Goal: Task Accomplishment & Management: Manage account settings

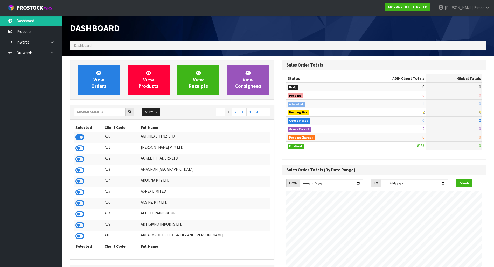
scroll to position [392, 212]
click at [91, 113] on input "text" at bounding box center [99, 112] width 51 height 8
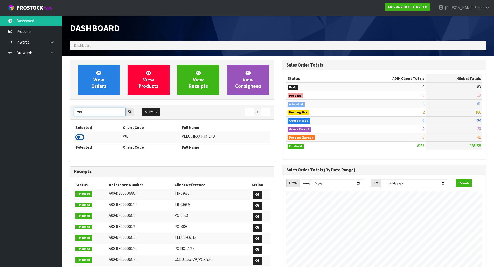
type input "V05"
drag, startPoint x: 80, startPoint y: 136, endPoint x: 98, endPoint y: 110, distance: 32.0
click at [81, 136] on icon at bounding box center [79, 137] width 9 height 8
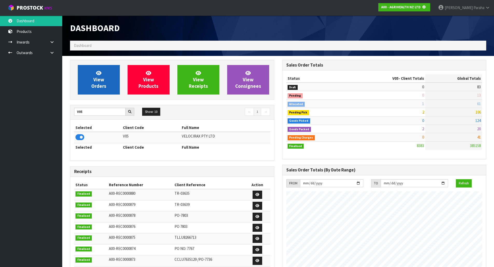
scroll to position [323, 212]
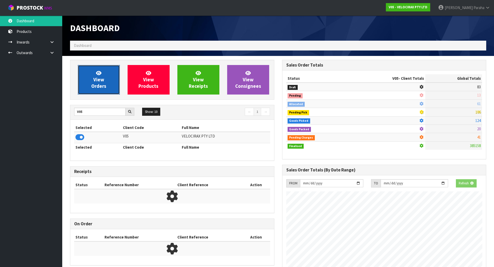
click at [93, 83] on span "View Orders" at bounding box center [98, 79] width 15 height 19
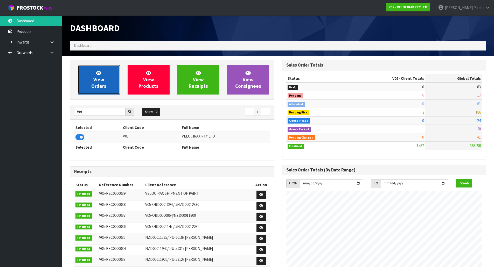
scroll to position [404, 212]
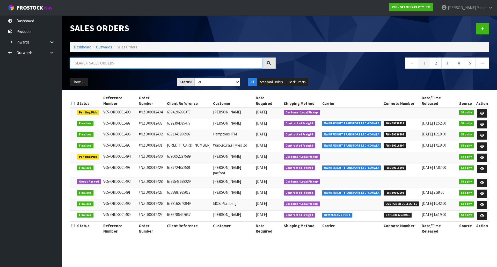
click at [84, 62] on input "text" at bounding box center [166, 63] width 192 height 11
click at [483, 110] on link at bounding box center [483, 113] width 10 height 8
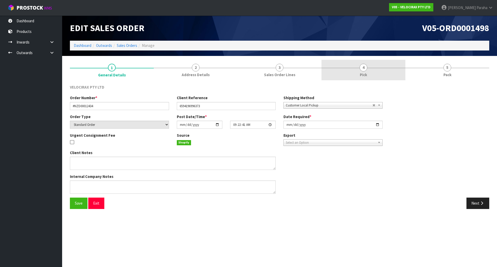
click at [366, 68] on span "4" at bounding box center [364, 68] width 8 height 8
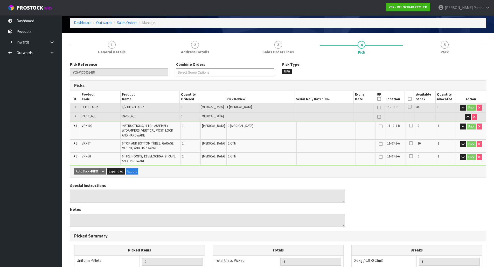
scroll to position [52, 0]
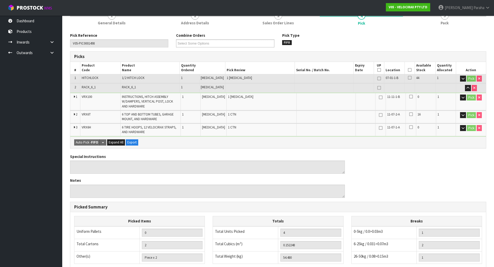
click at [408, 70] on icon at bounding box center [410, 70] width 4 height 0
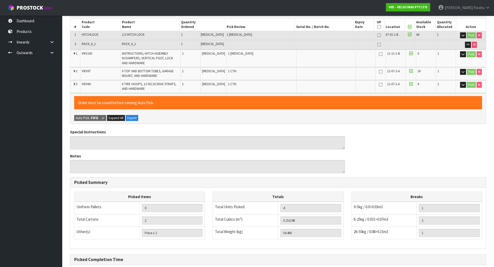
scroll to position [148, 0]
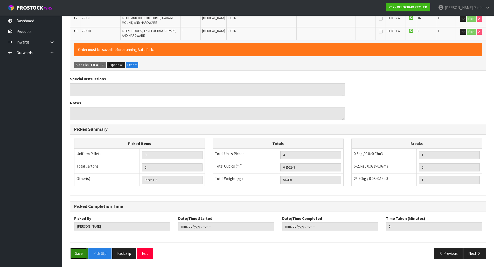
click at [78, 252] on button "Save" at bounding box center [79, 253] width 18 height 11
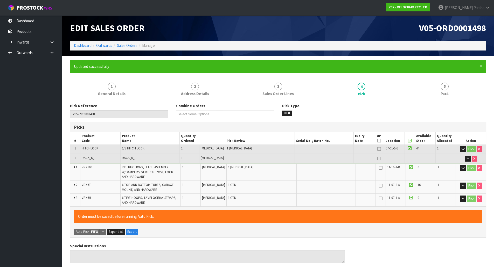
type input "[PERSON_NAME]"
type input "2025-10-10T10:04:13"
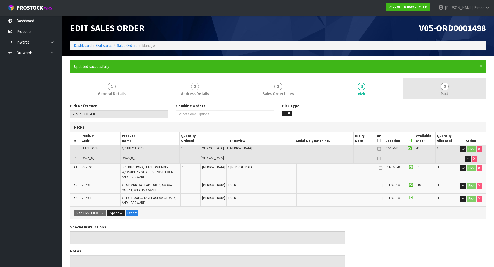
click at [447, 88] on span "5" at bounding box center [444, 87] width 8 height 8
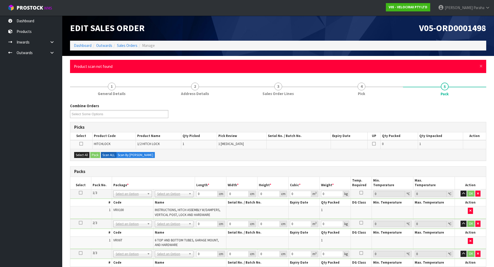
click at [482, 68] on div "× Close Product scan not found" at bounding box center [278, 66] width 416 height 13
click at [480, 67] on span "×" at bounding box center [480, 65] width 3 height 7
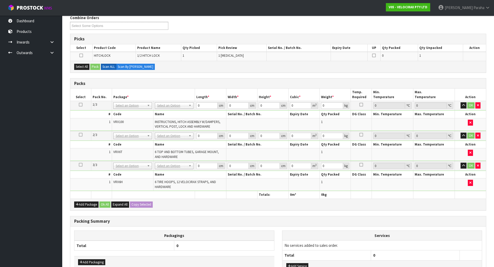
scroll to position [78, 0]
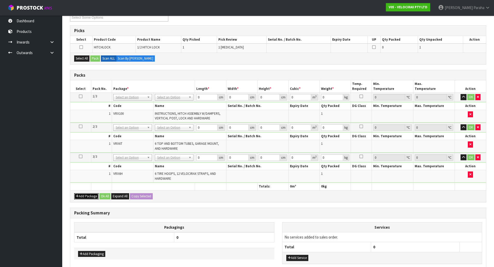
click at [88, 197] on button "Add Package" at bounding box center [86, 196] width 24 height 6
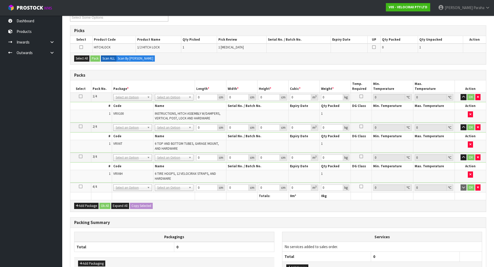
click at [79, 187] on icon at bounding box center [81, 187] width 4 height 0
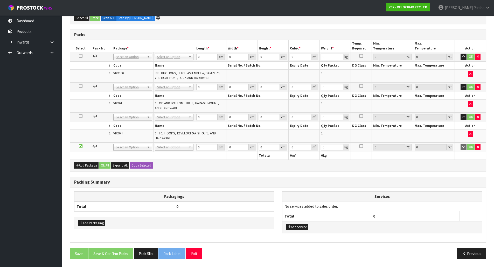
scroll to position [0, 0]
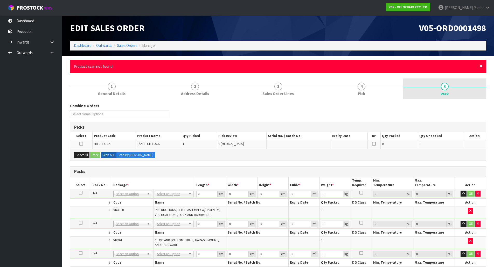
click at [480, 66] on span "×" at bounding box center [480, 65] width 3 height 7
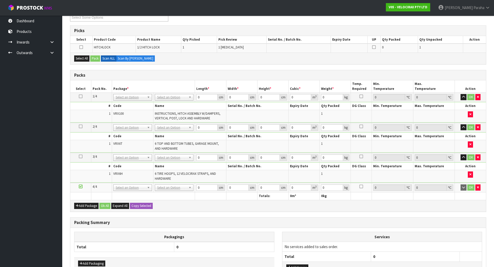
scroll to position [52, 0]
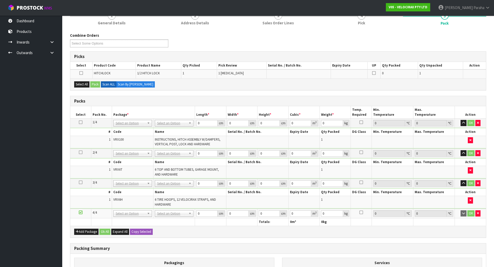
click at [225, 89] on div "Select All Pack Scan ALL Scan By Quantity" at bounding box center [277, 84] width 415 height 12
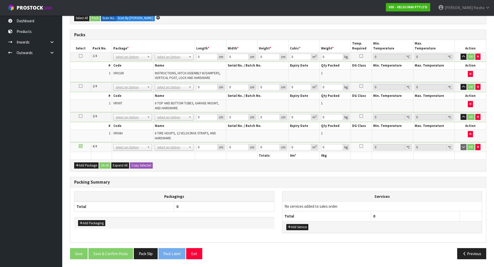
scroll to position [0, 0]
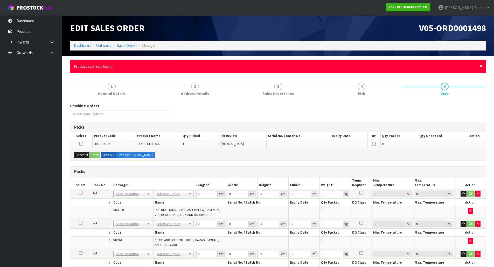
click at [480, 67] on span "×" at bounding box center [480, 65] width 3 height 7
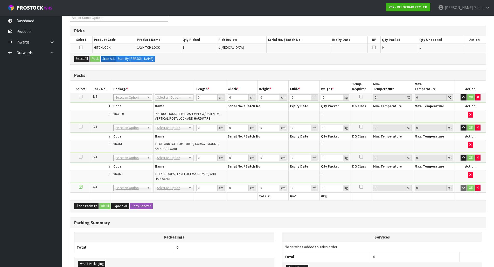
scroll to position [78, 0]
drag, startPoint x: 87, startPoint y: 60, endPoint x: 92, endPoint y: 58, distance: 5.6
click at [89, 59] on button "Select All" at bounding box center [81, 58] width 15 height 6
click at [94, 58] on button "Pack" at bounding box center [95, 58] width 10 height 6
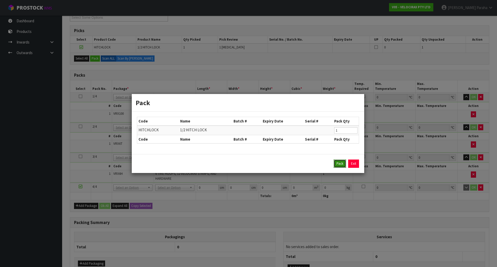
click at [339, 165] on button "Pack" at bounding box center [340, 164] width 12 height 8
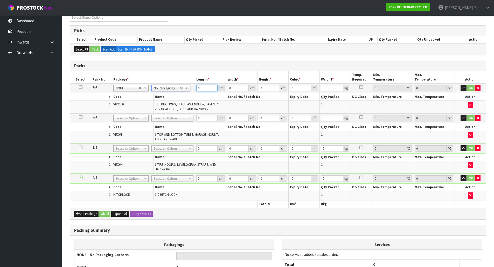
click at [199, 89] on input "0" at bounding box center [206, 88] width 21 height 6
type input "149"
type input "31"
type input "1"
type input "0.004619"
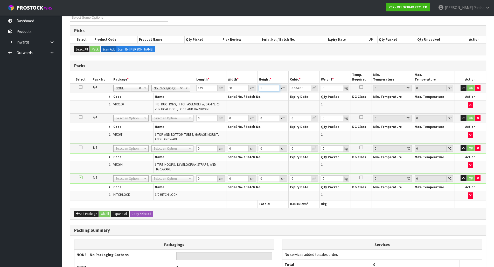
type input "17"
type input "0.078523"
type input "17"
type input "24"
click at [460, 85] on button "button" at bounding box center [463, 88] width 6 height 6
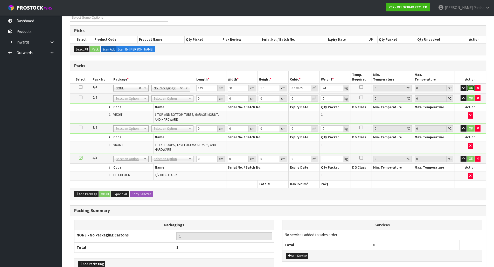
click button "OK" at bounding box center [470, 88] width 7 height 6
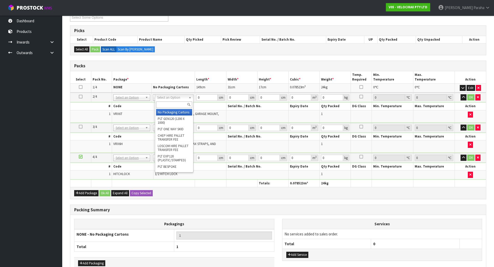
type input "2"
click at [204, 97] on input "0" at bounding box center [206, 97] width 21 height 6
type input "160"
type input "14"
type input "1"
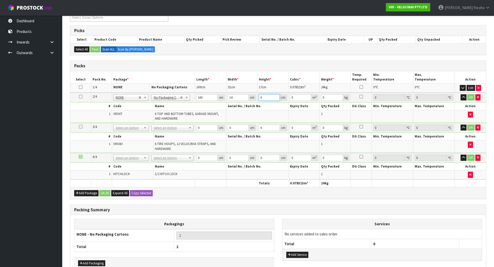
type input "0.00224"
type input "16"
type input "0.03584"
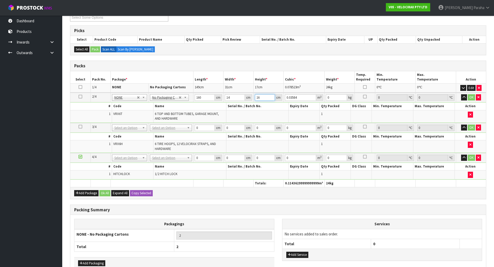
type input "16"
type input "13"
click at [461, 94] on button "button" at bounding box center [464, 97] width 6 height 6
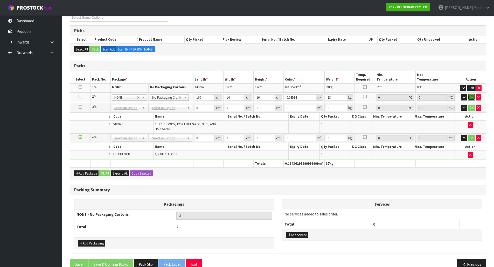
click button "OK" at bounding box center [470, 97] width 7 height 6
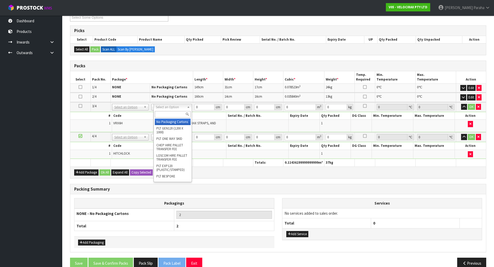
type input "3"
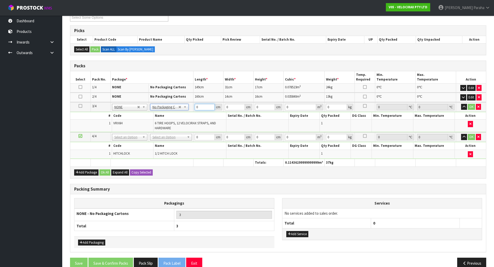
click at [209, 107] on input "0" at bounding box center [205, 107] width 20 height 6
type input "69"
type input "33"
type input "2"
type input "0.004554"
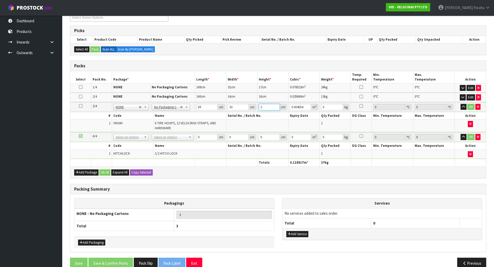
type input "25"
type input "0.056925"
type input "25"
type input "19"
click at [460, 104] on button "button" at bounding box center [463, 107] width 6 height 6
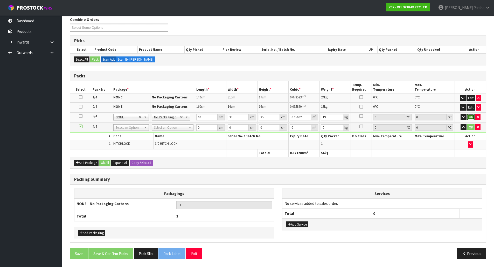
click button "OK" at bounding box center [470, 117] width 7 height 6
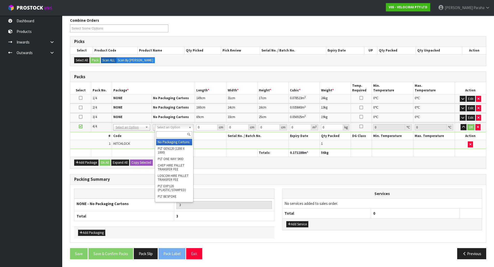
drag, startPoint x: 190, startPoint y: 125, endPoint x: 190, endPoint y: 131, distance: 6.0
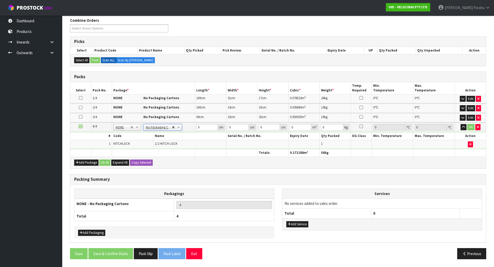
type input "3"
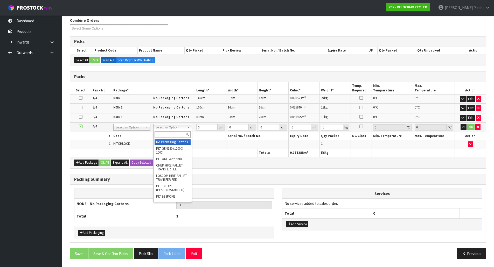
drag, startPoint x: 172, startPoint y: 134, endPoint x: 178, endPoint y: 131, distance: 6.6
click at [173, 133] on input "text" at bounding box center [172, 134] width 36 height 6
type input "OC"
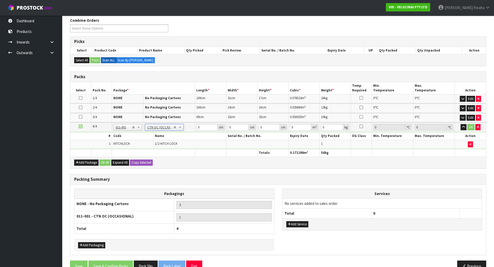
type input "0.3"
click at [203, 127] on input "0" at bounding box center [206, 127] width 21 height 6
type input "23"
type input "18"
type input "1"
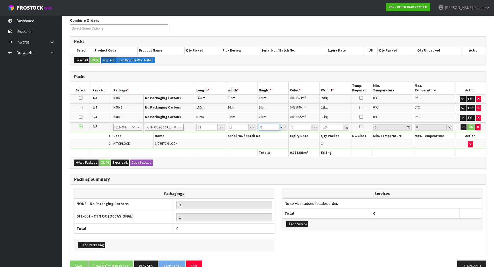
type input "0.000414"
type input "18"
type input "0.007452"
type input "18"
type input "1"
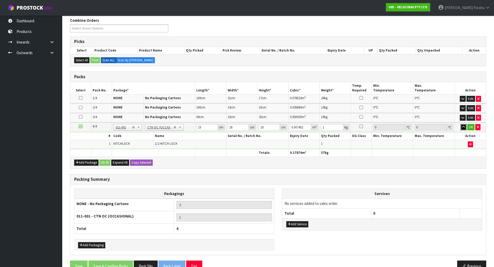
click at [460, 124] on button "button" at bounding box center [463, 127] width 6 height 6
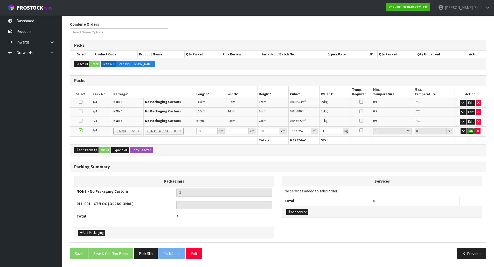
click button "OK" at bounding box center [470, 131] width 7 height 6
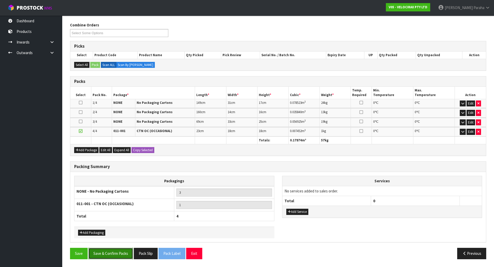
click at [114, 252] on button "Save & Confirm Packs" at bounding box center [110, 253] width 45 height 11
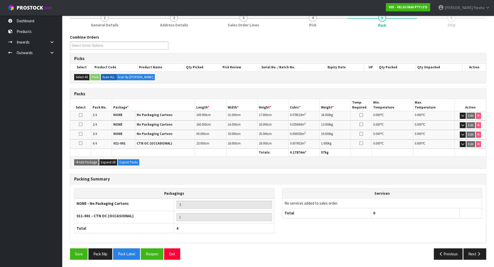
scroll to position [69, 0]
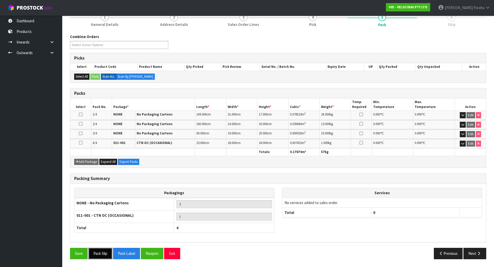
click at [104, 256] on button "Pack Slip" at bounding box center [100, 253] width 24 height 11
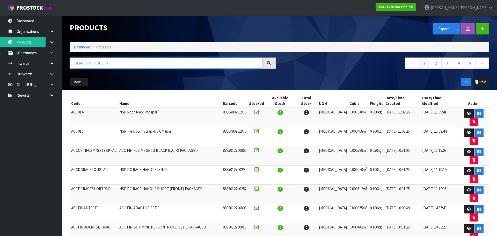
click at [109, 66] on input "text" at bounding box center [166, 63] width 192 height 11
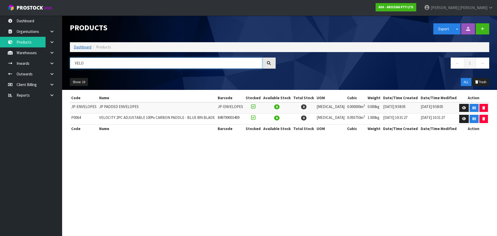
type input "VELO"
click at [81, 48] on link "Dashboard" at bounding box center [83, 47] width 18 height 5
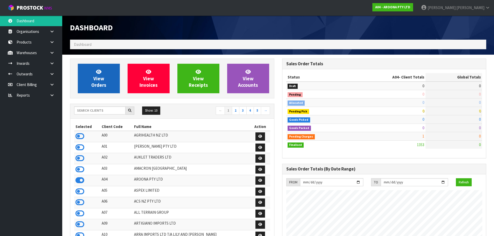
scroll to position [334, 212]
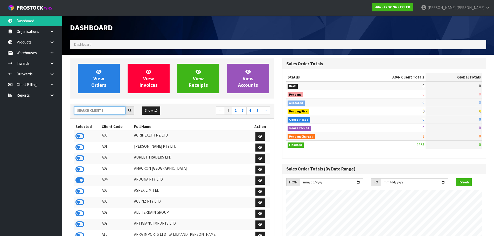
click at [99, 110] on input "text" at bounding box center [99, 110] width 51 height 8
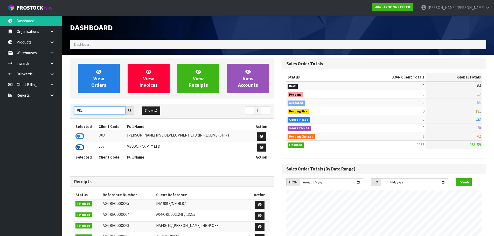
type input "VEL"
click at [79, 148] on icon at bounding box center [79, 148] width 9 height 8
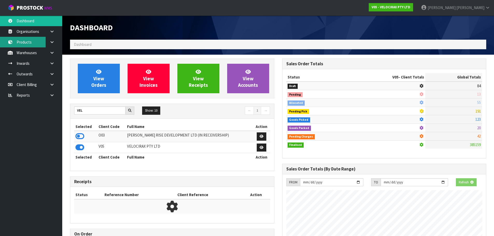
scroll to position [404, 212]
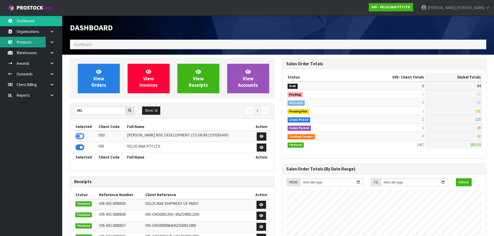
click at [25, 40] on link "Products" at bounding box center [31, 42] width 62 height 11
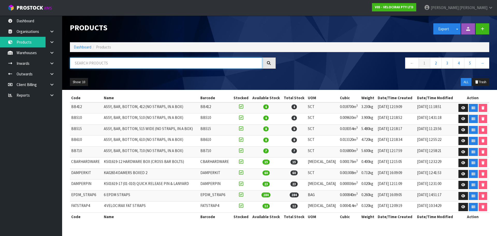
click at [118, 66] on input "text" at bounding box center [166, 63] width 192 height 11
type input "HITCH LOCK"
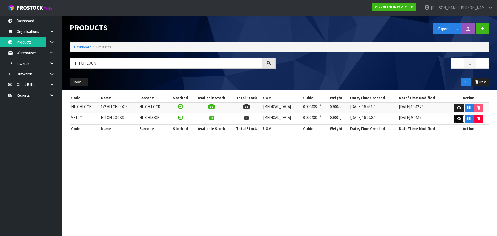
click at [458, 118] on icon at bounding box center [460, 118] width 4 height 3
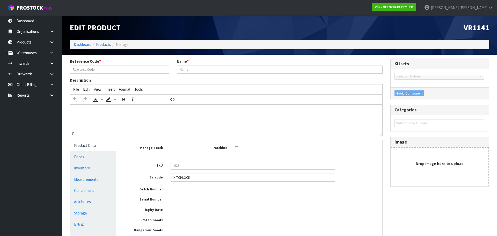
type input "VR1141"
type input "HITCH LOCKS"
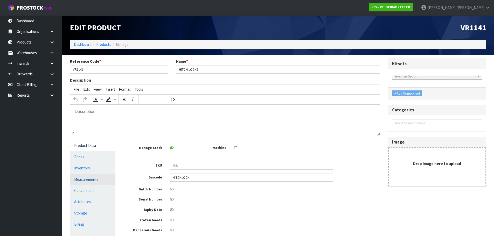
click at [90, 179] on link "Measurements" at bounding box center [92, 179] width 45 height 11
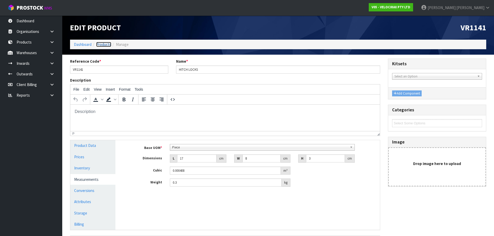
click at [103, 45] on link "Products" at bounding box center [103, 44] width 15 height 5
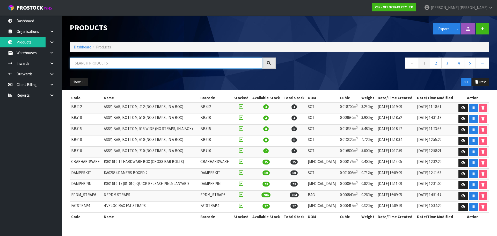
click at [107, 60] on input "text" at bounding box center [166, 63] width 192 height 11
type input "HITCH LOCK"
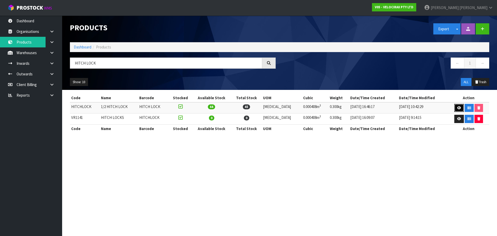
drag, startPoint x: 459, startPoint y: 110, endPoint x: 458, endPoint y: 108, distance: 2.8
click at [459, 110] on link at bounding box center [460, 108] width 10 height 8
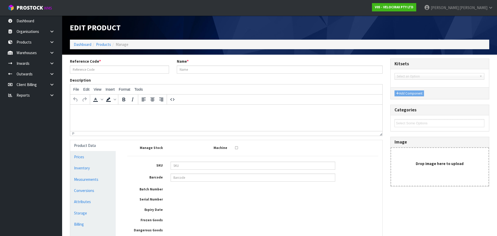
type input "HITCHLOCK"
type input "1/2 HITCH LOCK"
type input "HITCH LOCK"
type input "17"
type input "8"
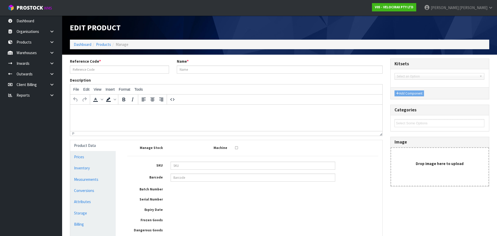
type input "3"
type input "0.000408"
type input "0.3"
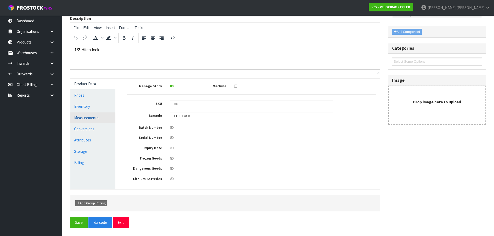
click at [77, 118] on link "Measurements" at bounding box center [92, 117] width 45 height 11
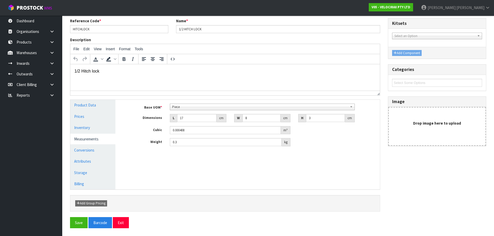
scroll to position [40, 0]
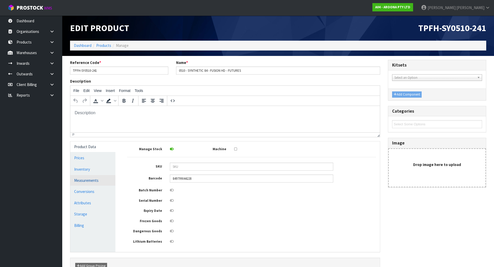
type input "849799044228"
click at [96, 185] on link "Measurements" at bounding box center [92, 180] width 45 height 11
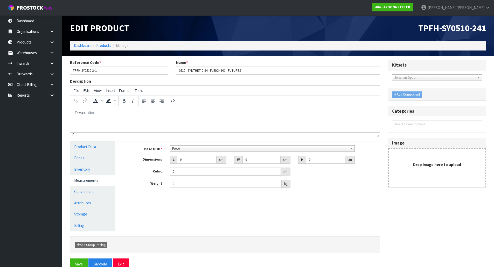
click at [190, 148] on span "Piece" at bounding box center [259, 149] width 175 height 6
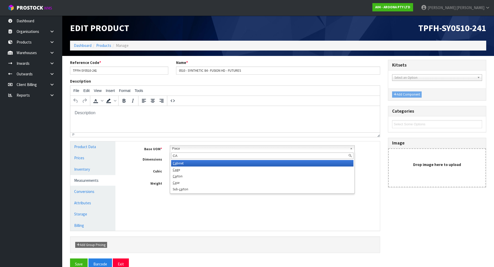
type input "CAR"
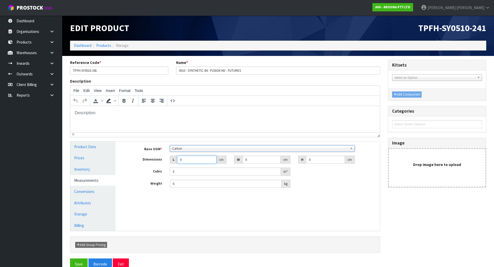
drag, startPoint x: 189, startPoint y: 161, endPoint x: 144, endPoint y: 180, distance: 48.8
click at [144, 180] on div "Base UOM * Bag Bar Basket Bin Bottle Box Bundle Cabinet Cage Carton Case Coil C…" at bounding box center [251, 166] width 249 height 43
type input "1"
type input "0.000001"
type input "191"
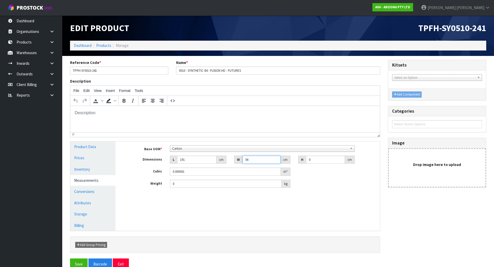
type input "56"
type input "9"
type input "0.096264"
type input "9"
type input "6"
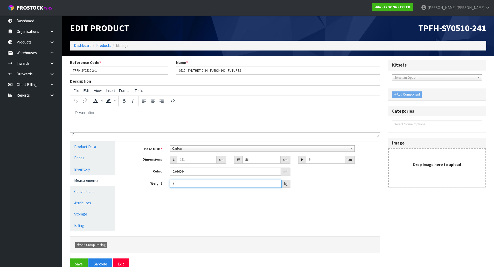
click at [70, 259] on button "Save" at bounding box center [79, 264] width 18 height 11
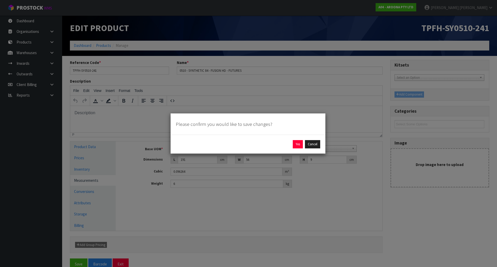
click at [300, 149] on div "Yes Cancel" at bounding box center [248, 144] width 155 height 19
click at [296, 145] on button "Yes" at bounding box center [298, 144] width 10 height 8
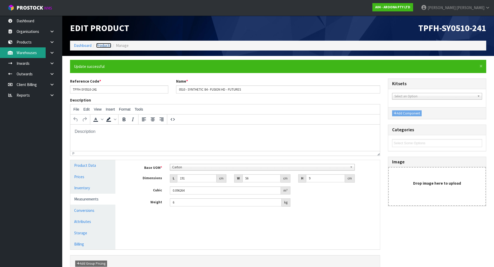
drag, startPoint x: 107, startPoint y: 45, endPoint x: 8, endPoint y: 57, distance: 99.6
click at [107, 45] on link "Products" at bounding box center [103, 45] width 15 height 5
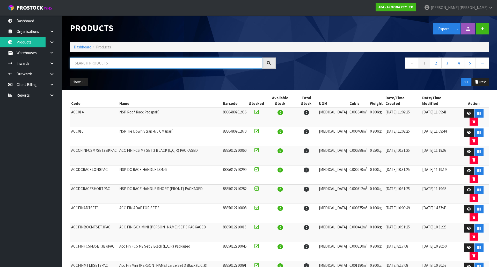
click at [91, 62] on input "text" at bounding box center [166, 63] width 192 height 11
paste input "TPFH"
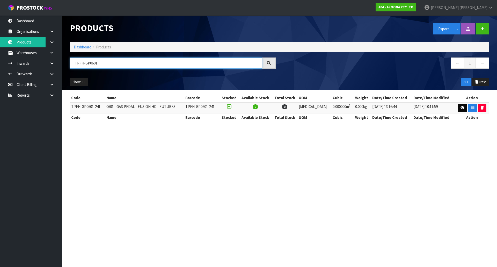
type input "TPFH-GP0601"
click at [461, 109] on icon at bounding box center [463, 107] width 4 height 3
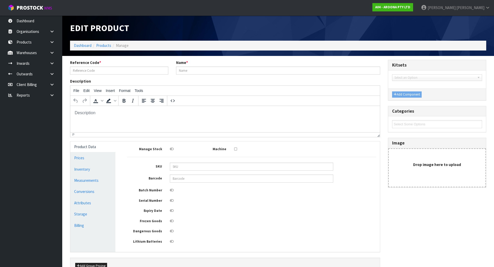
type input "TPFH-GP0601-241"
type input "0601 - GAS PEDAL - FUSION HD - FUTURES"
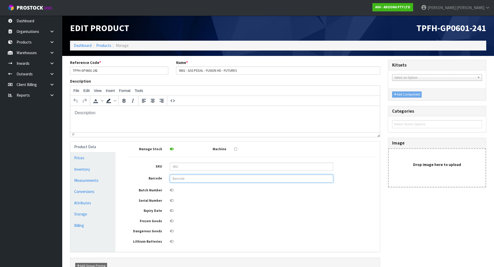
click at [183, 177] on input "text" at bounding box center [251, 179] width 163 height 8
click at [236, 180] on input "text" at bounding box center [251, 179] width 163 height 8
paste input "849799044082"
type input "849799044082"
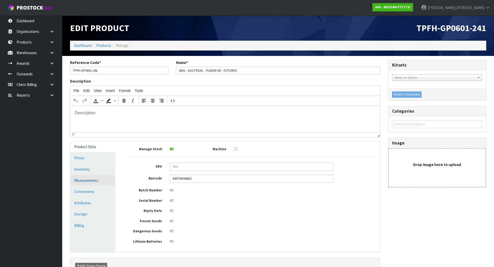
click at [88, 182] on link "Measurements" at bounding box center [92, 180] width 45 height 11
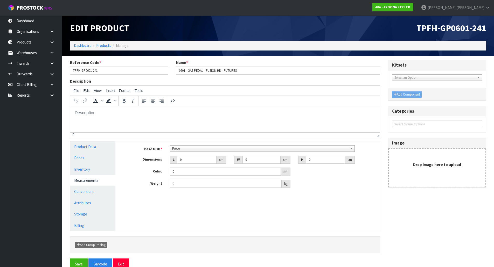
click at [214, 145] on link "Piece" at bounding box center [262, 148] width 185 height 6
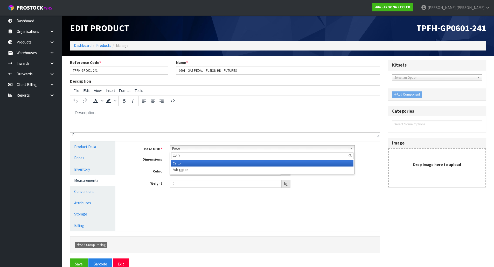
type input "CAR"
click at [179, 164] on li "Car ton" at bounding box center [262, 163] width 182 height 6
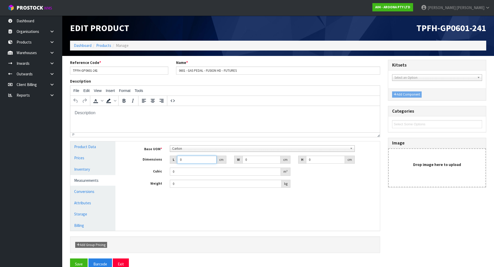
drag, startPoint x: 188, startPoint y: 161, endPoint x: 51, endPoint y: 157, distance: 136.6
click at [51, 161] on body "Toggle navigation ProStock WMS A04 - AROONA PTY LTD James Luff Logout Dashboard…" at bounding box center [247, 133] width 494 height 267
type input "1"
type input "0.000001"
type input "197"
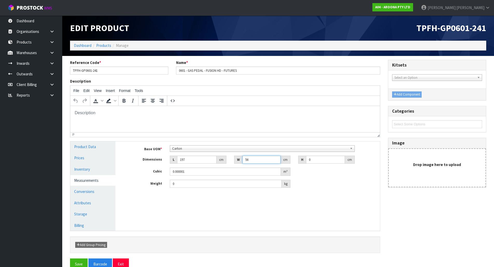
type input "56"
type input "9"
type input "0.099288"
type input "9"
type input "6"
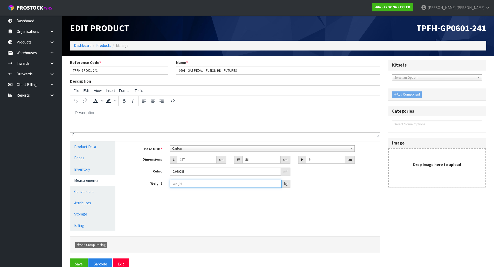
click at [70, 259] on button "Save" at bounding box center [79, 264] width 18 height 11
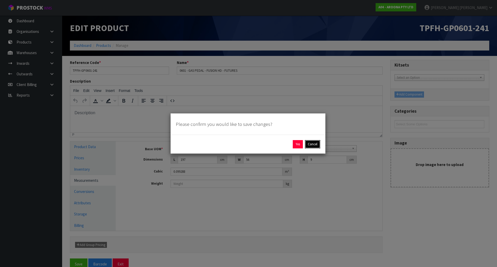
click at [310, 141] on button "Cancel" at bounding box center [312, 144] width 15 height 8
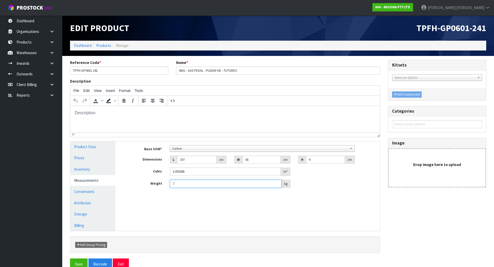
type input "7"
click at [70, 259] on button "Save" at bounding box center [79, 264] width 18 height 11
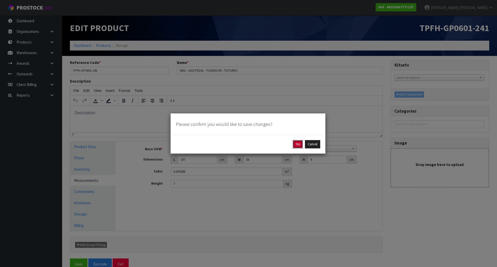
click at [299, 146] on button "Yes" at bounding box center [298, 144] width 10 height 8
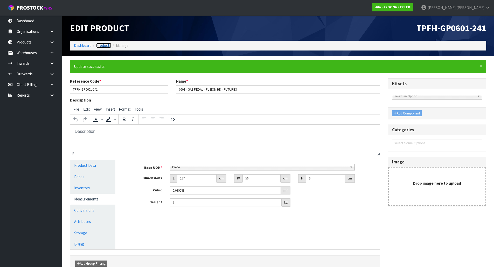
click at [106, 44] on link "Products" at bounding box center [103, 45] width 15 height 5
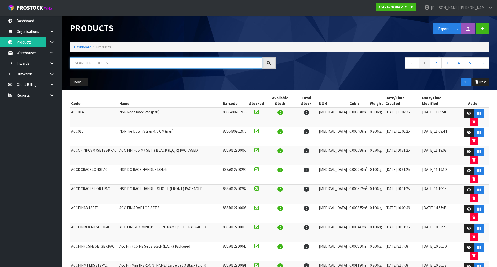
click at [110, 66] on input "text" at bounding box center [166, 63] width 192 height 11
drag, startPoint x: 88, startPoint y: 63, endPoint x: 98, endPoint y: 64, distance: 10.2
click at [88, 63] on input "text" at bounding box center [166, 63] width 192 height 11
paste input "TPFH"
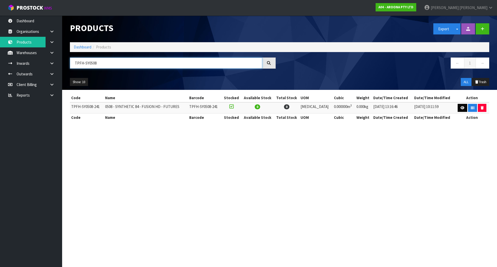
type input "TPFH-SY0508"
click at [464, 108] on link at bounding box center [463, 108] width 10 height 8
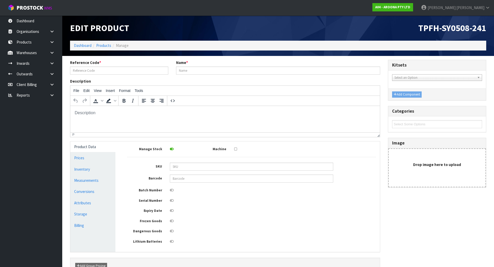
type input "TPFH-SY0508-241"
type input "0508 - SYNTHETIC 84 - FUSION HD - FUTURES"
type input "0"
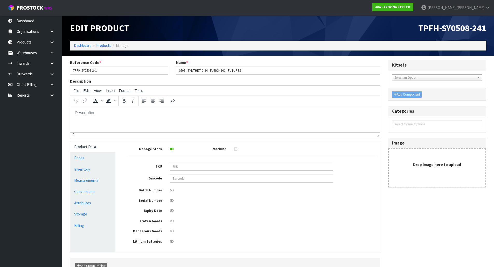
type input "0"
click at [193, 179] on input "text" at bounding box center [251, 179] width 163 height 8
paste input "849799044242"
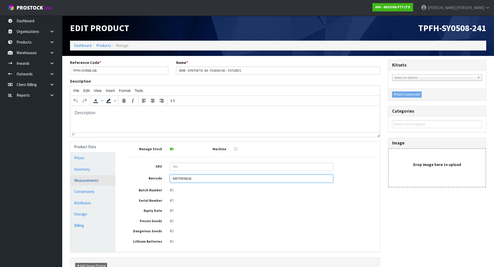
type input "849799044242"
click at [91, 182] on link "Measurements" at bounding box center [92, 180] width 45 height 11
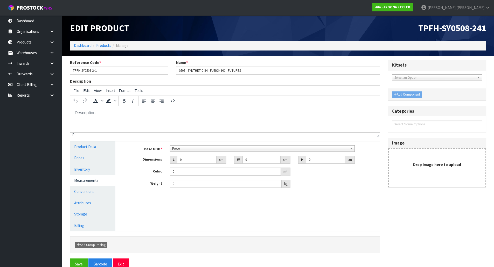
click at [189, 150] on span "Piece" at bounding box center [259, 149] width 175 height 6
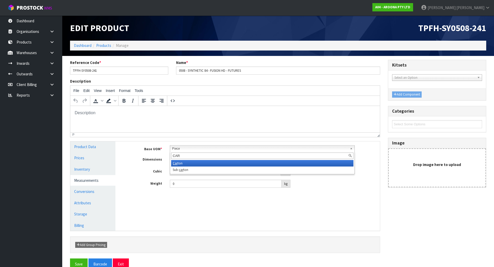
type input "CAR"
click at [188, 163] on li "Car ton" at bounding box center [262, 163] width 182 height 6
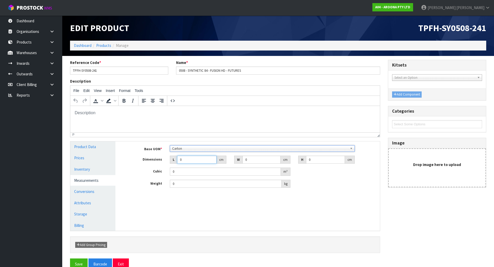
drag, startPoint x: 183, startPoint y: 161, endPoint x: 136, endPoint y: 183, distance: 51.9
click at [136, 183] on div "Base UOM * Bag Bar Basket Bin Bottle Box Bundle Cabinet Cage Carton Case Coil C…" at bounding box center [251, 166] width 249 height 43
type input "1"
type input "0.000001"
type input "186"
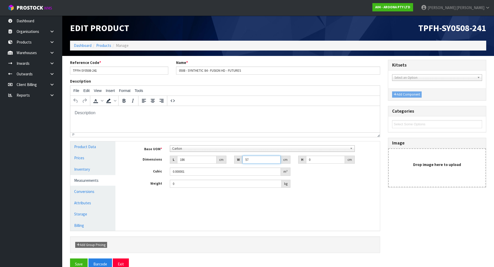
type input "57"
type input "9"
type input "0.095418"
type input "9"
type input "6"
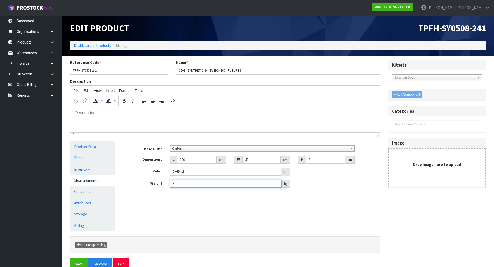
click at [70, 259] on button "Save" at bounding box center [79, 264] width 18 height 11
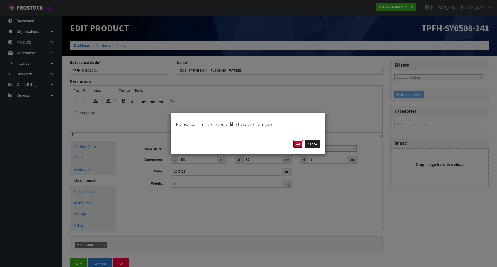
click at [300, 146] on button "Yes" at bounding box center [298, 144] width 10 height 8
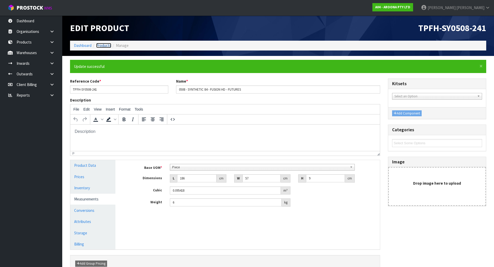
click at [109, 44] on link "Products" at bounding box center [103, 45] width 15 height 5
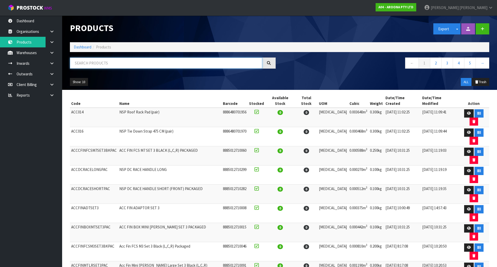
click at [140, 59] on input "text" at bounding box center [166, 63] width 192 height 11
paste input "GLTR"
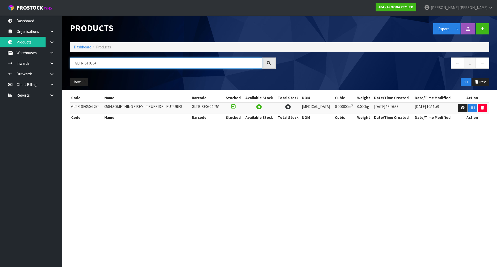
type input "GLTR-SF0504"
click at [456, 105] on td at bounding box center [473, 107] width 34 height 11
click at [458, 107] on link at bounding box center [463, 108] width 10 height 8
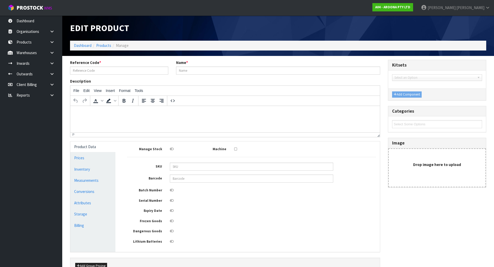
type input "GLTR-SF0504-251"
type input "0504 SOMETHING FISHY - TRUERIDE - FUTURES"
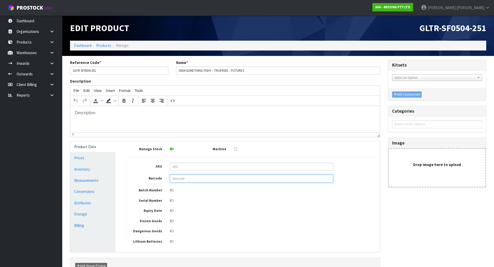
click at [188, 178] on input "text" at bounding box center [251, 179] width 163 height 8
drag, startPoint x: 182, startPoint y: 178, endPoint x: 186, endPoint y: 179, distance: 4.2
click at [182, 178] on input "text" at bounding box center [251, 179] width 163 height 8
paste input "849799047069"
type input "849799047069"
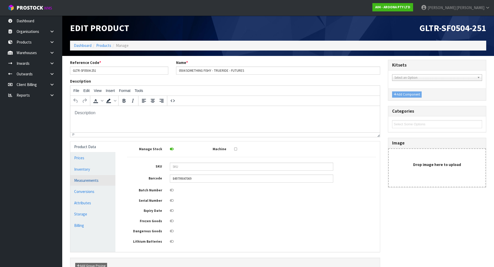
click at [97, 179] on link "Measurements" at bounding box center [92, 180] width 45 height 11
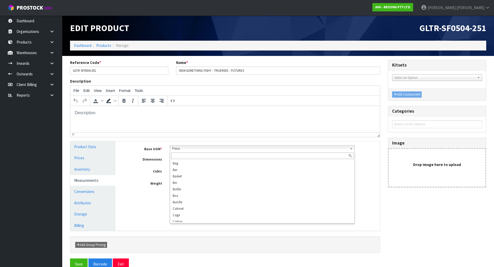
click at [205, 148] on span "Piece" at bounding box center [259, 149] width 175 height 6
type input "CAR"
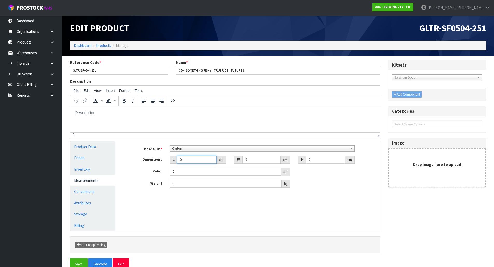
type input "1"
type input "0.000001"
type input "180"
type input "56"
type input "9"
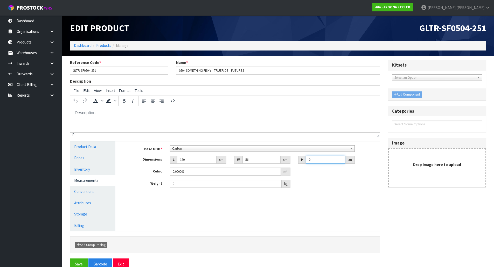
type input "0.09072"
type input "9"
type input "6"
click at [70, 259] on button "Save" at bounding box center [79, 264] width 18 height 11
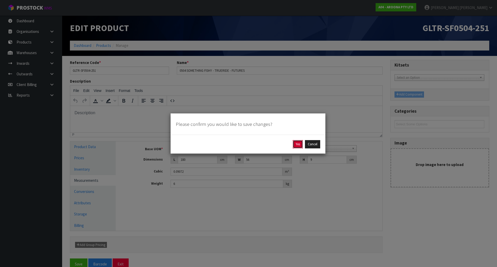
click at [295, 148] on button "Yes" at bounding box center [298, 144] width 10 height 8
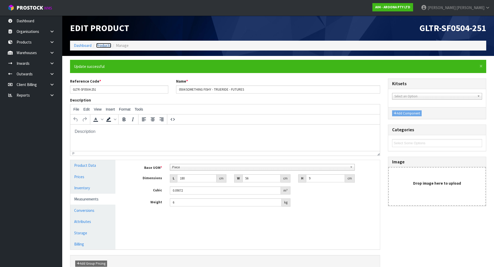
click at [103, 48] on link "Products" at bounding box center [103, 45] width 15 height 5
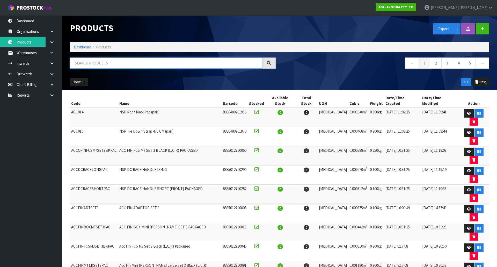
click at [118, 61] on input "text" at bounding box center [166, 63] width 192 height 11
paste input "TPFH"
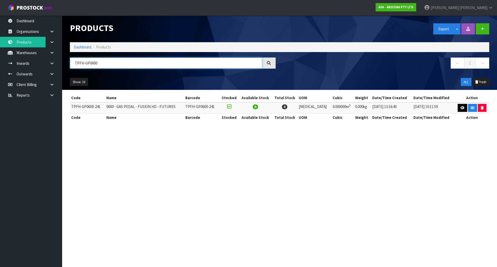
type input "TPFH-GP0600"
click at [460, 110] on link at bounding box center [463, 108] width 10 height 8
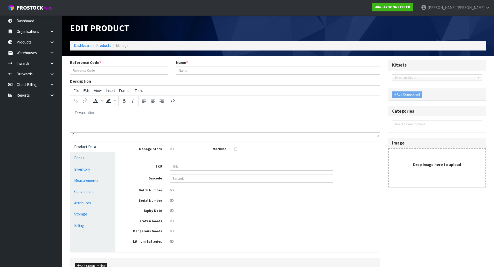
type input "TPFH-GP0600-241"
type input "0600 - GAS PEDAL - FUSION HD - FUTURES"
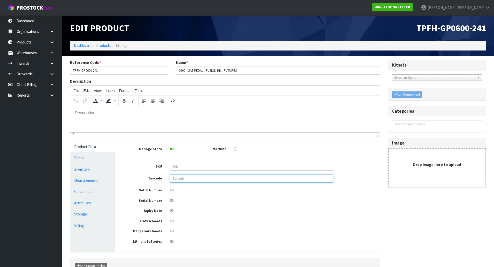
click at [191, 175] on input "text" at bounding box center [251, 179] width 163 height 8
paste input "849799044099"
type input "849799044099"
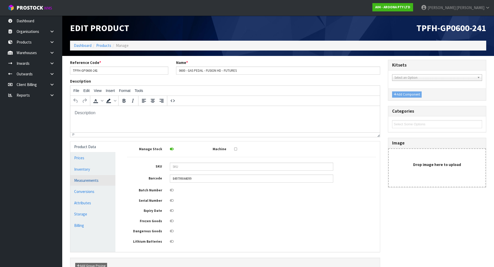
click at [104, 181] on link "Measurements" at bounding box center [92, 180] width 45 height 11
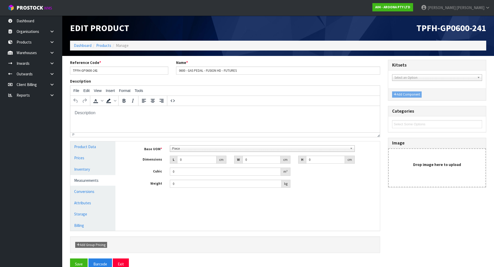
click at [189, 149] on span "Piece" at bounding box center [259, 149] width 175 height 6
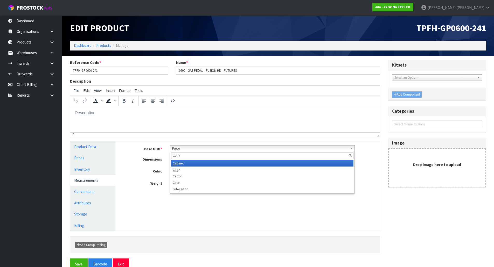
type input "CART"
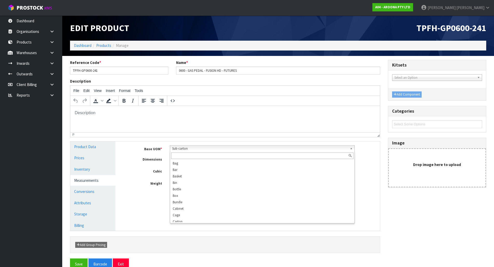
scroll to position [145, 0]
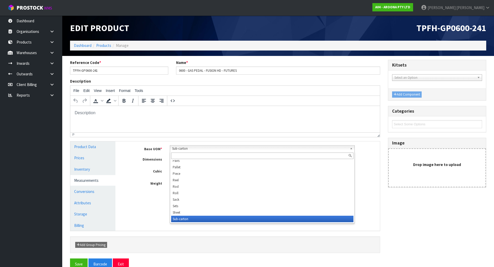
click at [191, 150] on span "Sub-carton" at bounding box center [259, 149] width 175 height 6
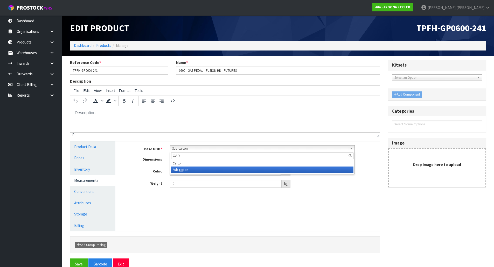
type input "CAR"
click at [181, 162] on li "Car ton" at bounding box center [262, 163] width 182 height 6
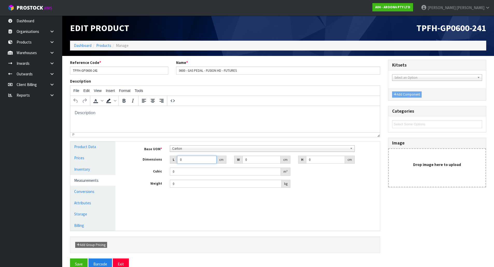
drag, startPoint x: 187, startPoint y: 161, endPoint x: 171, endPoint y: 173, distance: 20.0
click at [171, 173] on div "Base UOM * Bag Bar Basket Bin Bottle Box Bundle Cabinet Cage Carton Case Coil C…" at bounding box center [251, 166] width 249 height 43
type input "1"
type input "0.000001"
type input "196"
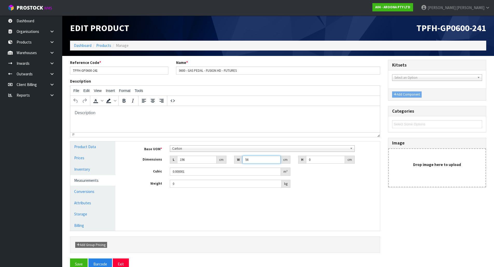
type input "56"
type input "9"
type input "0.098784"
type input "9"
type input "6"
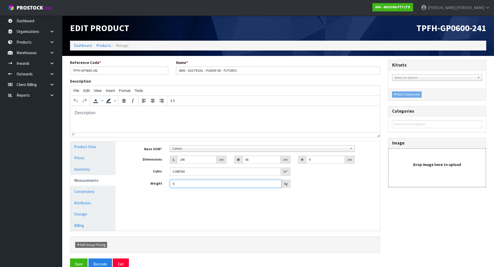
click at [70, 259] on button "Save" at bounding box center [79, 264] width 18 height 11
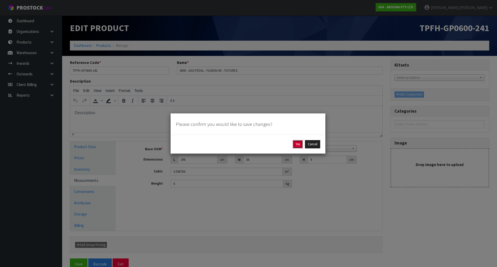
drag, startPoint x: 298, startPoint y: 144, endPoint x: 160, endPoint y: 9, distance: 193.3
click at [298, 144] on button "Yes" at bounding box center [298, 144] width 10 height 8
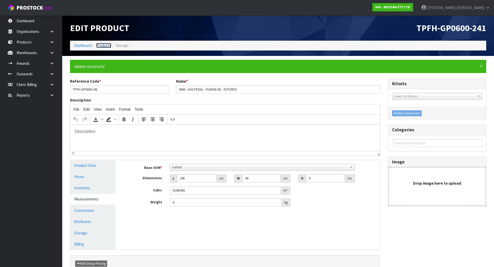
click at [108, 47] on link "Products" at bounding box center [103, 45] width 15 height 5
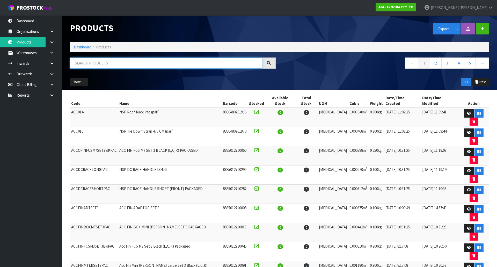
drag, startPoint x: 120, startPoint y: 63, endPoint x: 118, endPoint y: 69, distance: 6.2
click at [120, 63] on input "text" at bounding box center [166, 63] width 192 height 11
paste input "VHCE14"
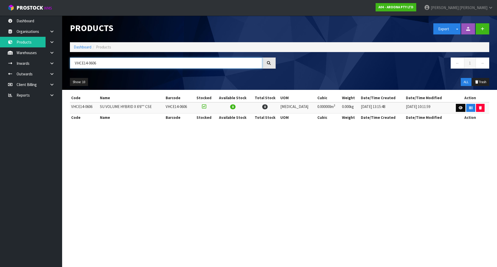
type input "VHCE14-0606"
click at [459, 108] on icon at bounding box center [461, 107] width 4 height 3
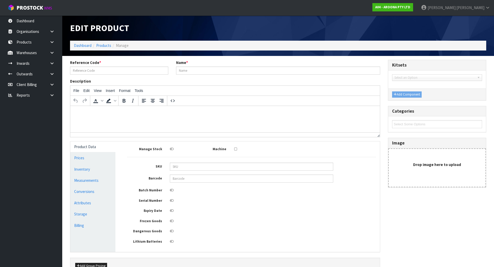
type input "VHCE14-0606"
type input "SU VOLUME HYBRID X 6'6"" CSE"
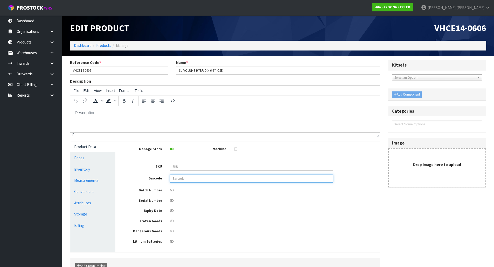
click at [209, 180] on input "text" at bounding box center [251, 179] width 163 height 8
paste input "849799050120"
type input "849799050120"
drag, startPoint x: 87, startPoint y: 184, endPoint x: 160, endPoint y: 166, distance: 75.3
click at [87, 184] on link "Measurements" at bounding box center [92, 180] width 45 height 11
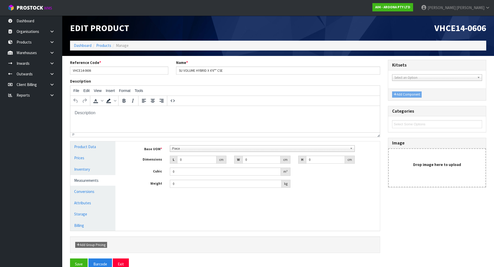
drag, startPoint x: 179, startPoint y: 149, endPoint x: 171, endPoint y: 155, distance: 9.9
click at [180, 152] on div "Piece" at bounding box center [262, 148] width 185 height 6
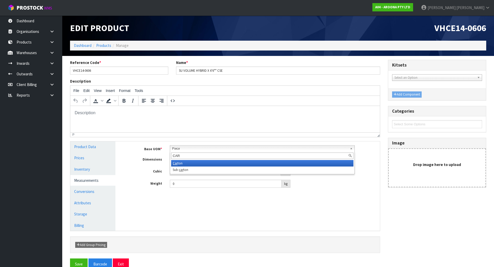
type input "CART"
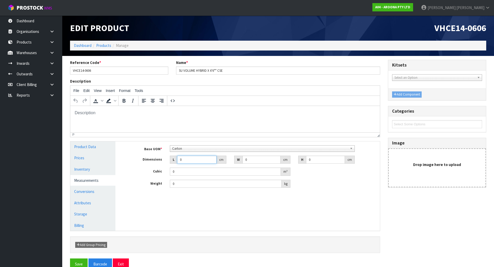
type input "1"
type input "0.000001"
type input "196"
type input "56"
type input "9"
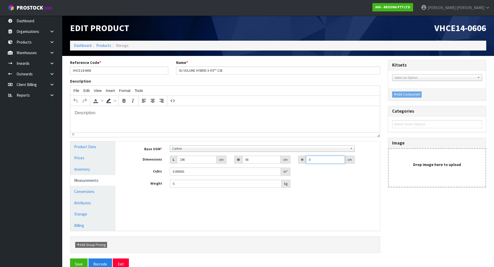
type input "0.098784"
type input "9"
type input "6"
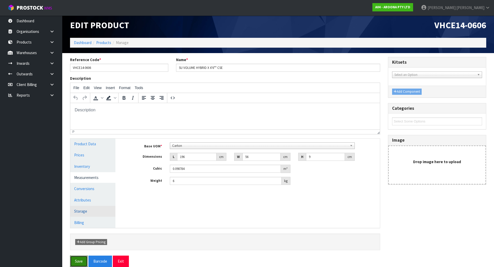
click at [70, 256] on button "Save" at bounding box center [79, 261] width 18 height 11
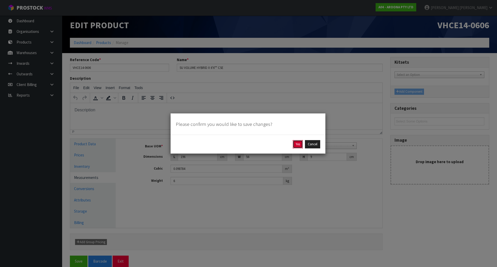
click at [299, 144] on button "Yes" at bounding box center [298, 144] width 10 height 8
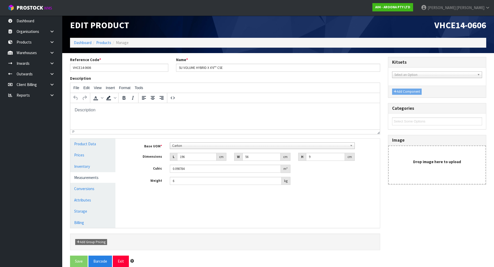
scroll to position [0, 0]
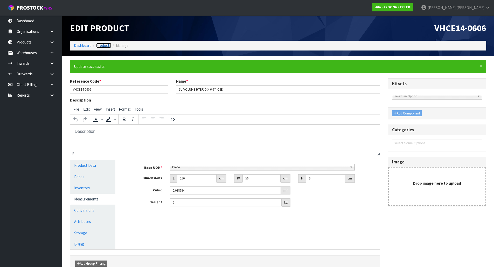
click at [109, 44] on link "Products" at bounding box center [103, 45] width 15 height 5
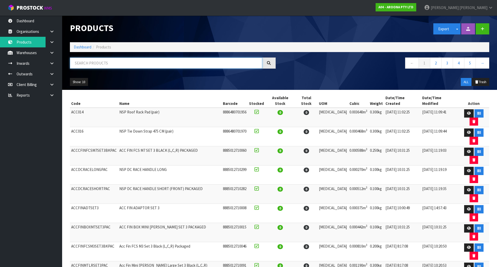
click at [92, 63] on input "text" at bounding box center [166, 63] width 192 height 11
paste input "VHCE14"
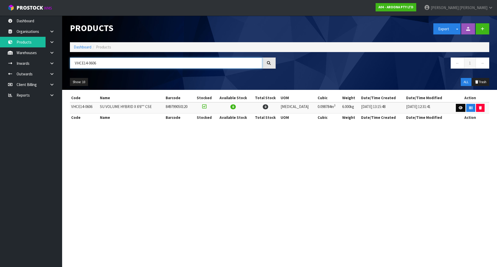
type input "VHCE14-0606"
click at [457, 107] on link at bounding box center [461, 108] width 10 height 8
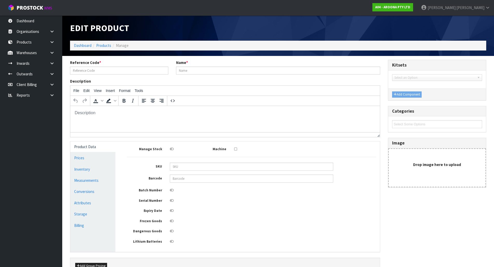
type input "VHCE14-0606"
type input "SU VOLUME HYBRID X 6'6"" CSE"
type input "849799050120"
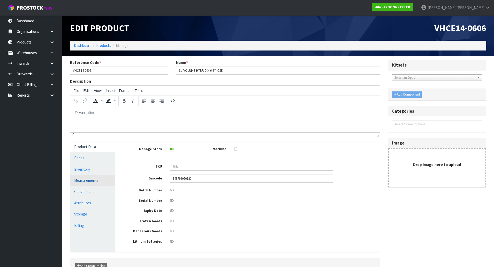
click at [78, 184] on link "Measurements" at bounding box center [92, 180] width 45 height 11
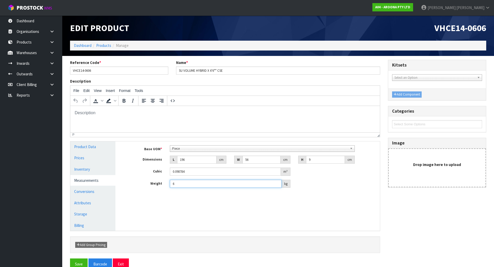
click at [226, 183] on input "6" at bounding box center [226, 184] width 112 height 8
type input "7"
click at [70, 259] on button "Save" at bounding box center [79, 264] width 18 height 11
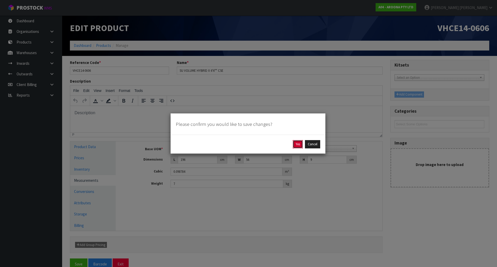
click at [299, 148] on button "Yes" at bounding box center [298, 144] width 10 height 8
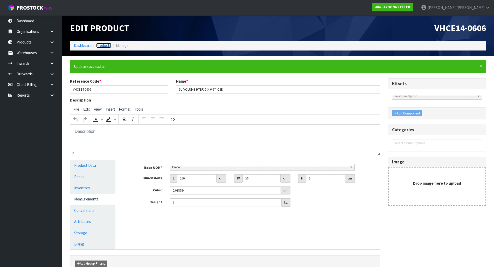
click at [104, 44] on link "Products" at bounding box center [103, 45] width 15 height 5
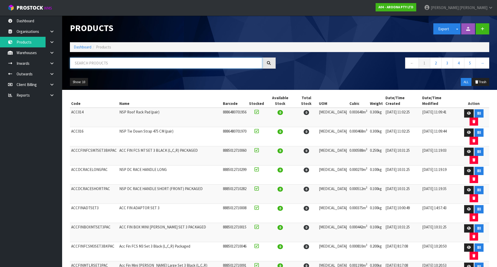
click at [131, 65] on input "text" at bounding box center [166, 63] width 192 height 11
paste input "AIFH"
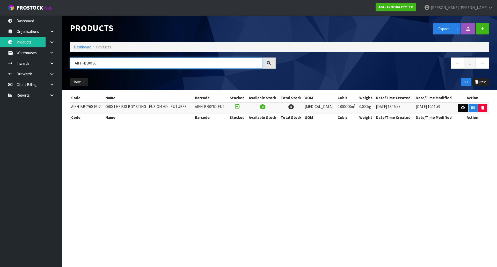
type input "AIFH-BB0Y60"
drag, startPoint x: 463, startPoint y: 106, endPoint x: 470, endPoint y: 94, distance: 13.8
click at [463, 106] on icon at bounding box center [463, 107] width 4 height 3
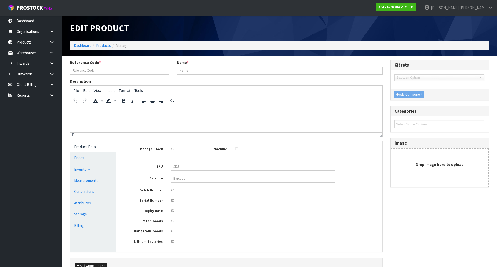
type input "AIFH-BB0Y60-FU2"
type input "0600 THE BIG BOY STING - FUSION HD - FUTURES"
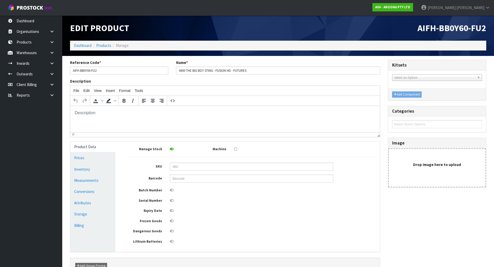
click at [194, 183] on div "Manage Stock Machine SKU Barcode Batch Number Serial Number Expiry Date Frozen …" at bounding box center [251, 194] width 249 height 99
click at [196, 180] on input "text" at bounding box center [251, 179] width 163 height 8
paste input "849799042767"
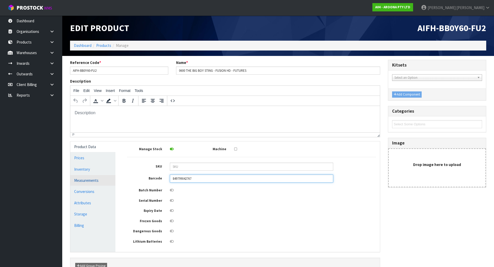
type input "849799042767"
click at [87, 176] on link "Measurements" at bounding box center [92, 180] width 45 height 11
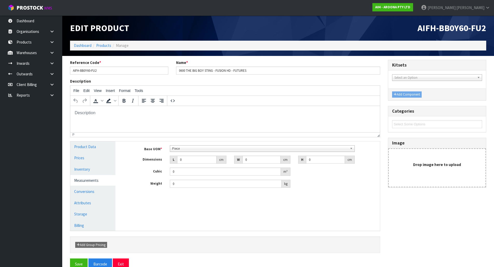
click at [212, 144] on div "Base UOM * Bag Bar Basket Bin Bottle Box Bundle Cabinet Cage Carton Case Coil C…" at bounding box center [251, 168] width 256 height 54
click at [212, 147] on span "Piece" at bounding box center [259, 149] width 175 height 6
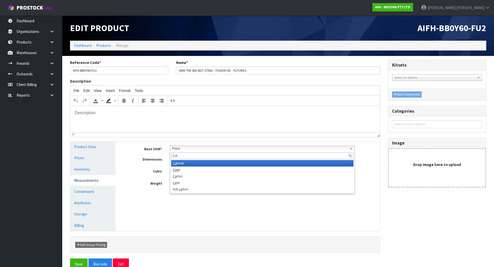
scroll to position [0, 0]
type input "CAR"
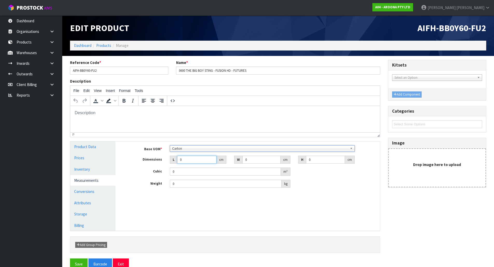
drag, startPoint x: 191, startPoint y: 159, endPoint x: 126, endPoint y: 203, distance: 78.2
click at [126, 203] on div "Manage Stock Machine SKU Barcode 849799042767 Batch Number Serial Number Expiry…" at bounding box center [251, 185] width 264 height 89
type input "2"
type input "0.000001"
type input "200"
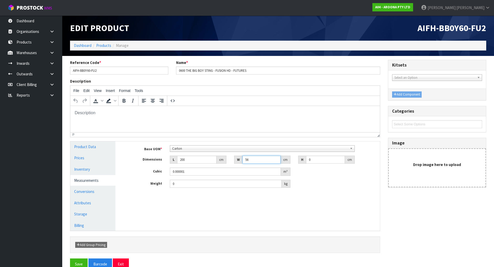
type input "56"
type input "9"
type input "0.1008"
type input "9"
type input "7"
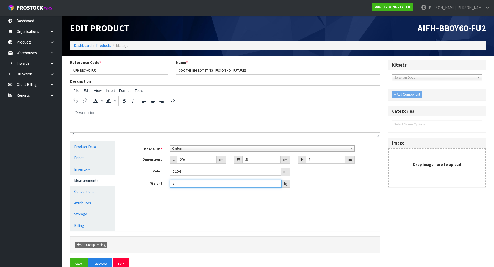
click at [70, 259] on button "Save" at bounding box center [79, 264] width 18 height 11
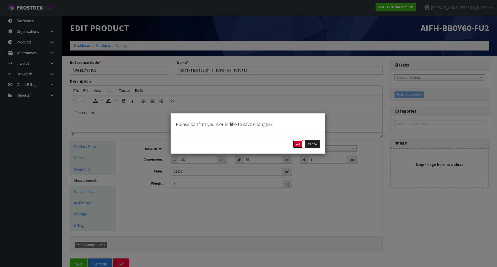
click at [295, 148] on button "Yes" at bounding box center [298, 144] width 10 height 8
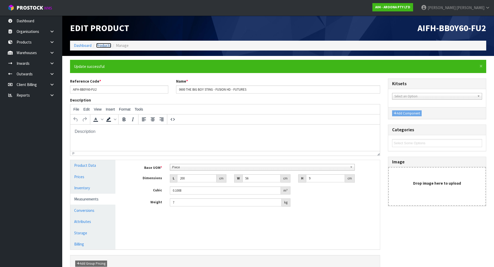
click at [106, 43] on link "Products" at bounding box center [103, 45] width 15 height 5
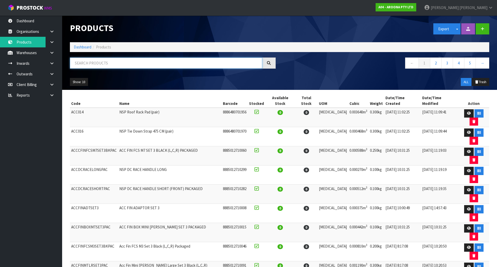
drag, startPoint x: 96, startPoint y: 68, endPoint x: 88, endPoint y: 63, distance: 9.4
click at [94, 67] on input "text" at bounding box center [166, 63] width 192 height 11
paste input "MFPT"
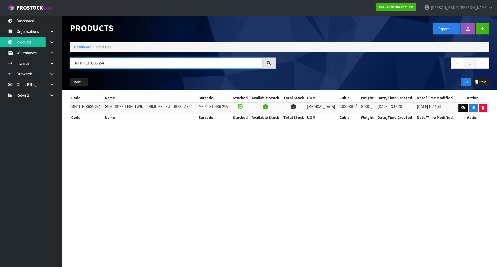
type input "MFPT-ET0606-25A"
drag, startPoint x: 460, startPoint y: 108, endPoint x: 419, endPoint y: 111, distance: 40.2
click at [459, 108] on link at bounding box center [464, 108] width 10 height 8
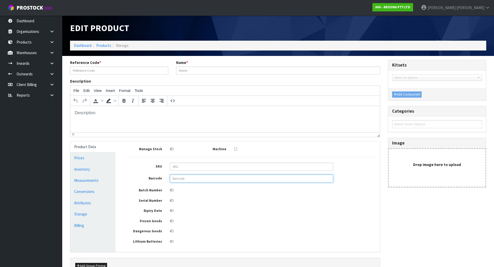
click at [193, 177] on input "text" at bounding box center [251, 179] width 163 height 8
type input "MFPT-ET0606-25A"
type input "0606 - SPEED EGG TWIN - PRIMITEK - FUTURES - ART"
type input "0"
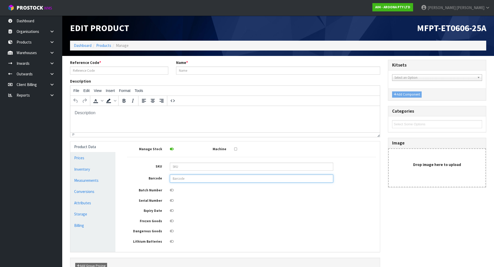
type input "0"
paste input "849799048004"
type input "849799048004"
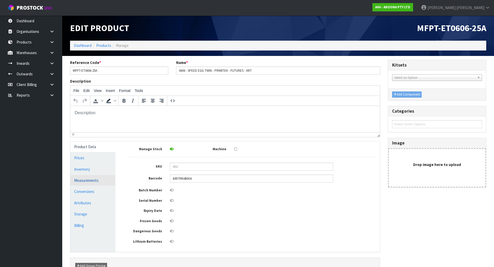
click at [103, 182] on link "Measurements" at bounding box center [92, 180] width 45 height 11
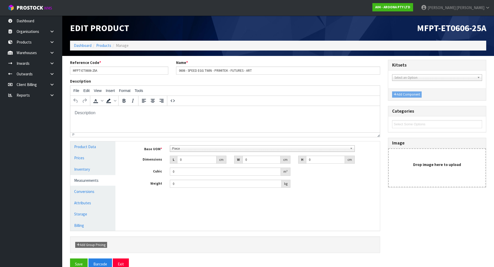
click at [174, 152] on div "Base UOM * Bag Bar Basket Bin Bottle Box Bundle Cabinet Cage Carton Case Coil C…" at bounding box center [251, 166] width 249 height 43
click at [184, 146] on span "Piece" at bounding box center [259, 149] width 175 height 6
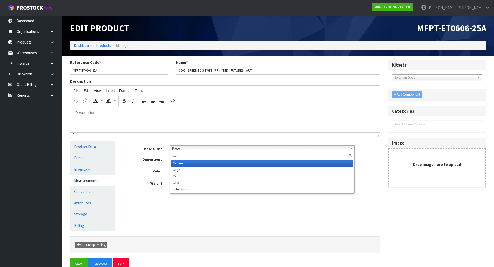
type input "CAR"
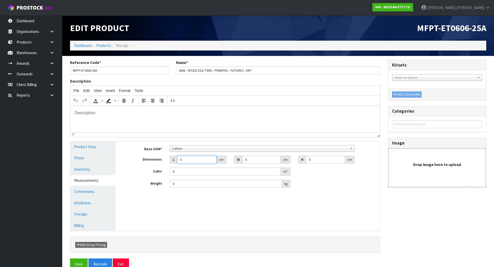
click at [135, 169] on div "Base UOM * Bag Bar Basket Bin Bottle Box Bundle Cabinet Cage Carton Case Coil C…" at bounding box center [251, 166] width 249 height 43
type input "2"
type input "0.000001"
type input "210"
type input "56"
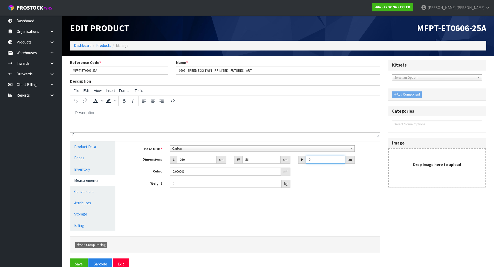
type input "9"
type input "0.10584"
type input "9"
type input "7"
click at [70, 259] on button "Save" at bounding box center [79, 264] width 18 height 11
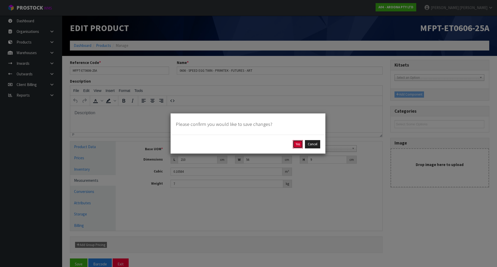
click at [301, 146] on button "Yes" at bounding box center [298, 144] width 10 height 8
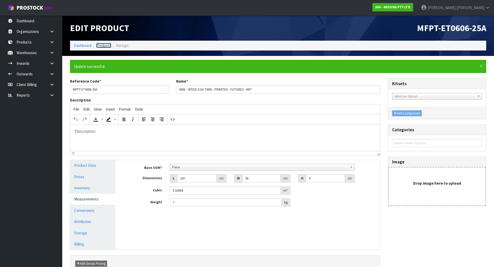
click at [108, 44] on link "Products" at bounding box center [103, 45] width 15 height 5
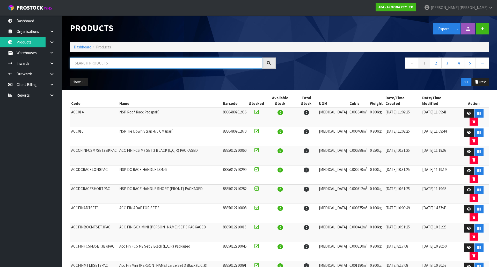
drag, startPoint x: 85, startPoint y: 63, endPoint x: 82, endPoint y: 62, distance: 3.6
click at [85, 63] on input "text" at bounding box center [166, 63] width 192 height 11
paste input "DVEL13"
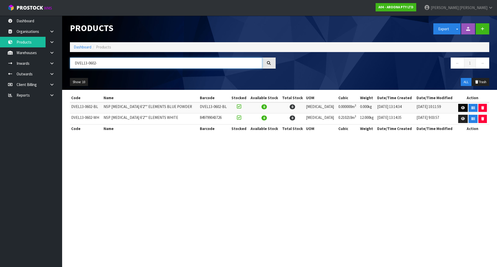
type input "DVEL13-0602-"
click at [459, 108] on link at bounding box center [464, 108] width 10 height 8
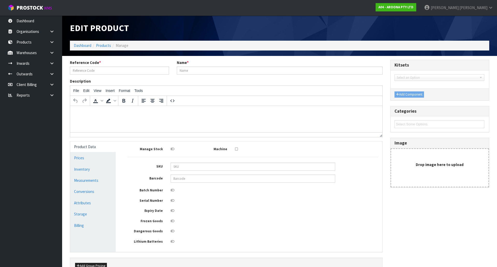
click at [459, 108] on div "Categories" at bounding box center [440, 111] width 99 height 10
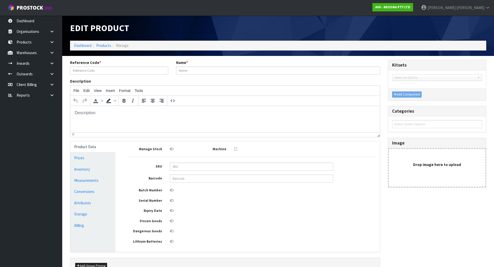
type input "DVEL13-0602-BL"
type input "NSP DOUBLE VISION 6'2"" ELEMENTS BLUE POWDER"
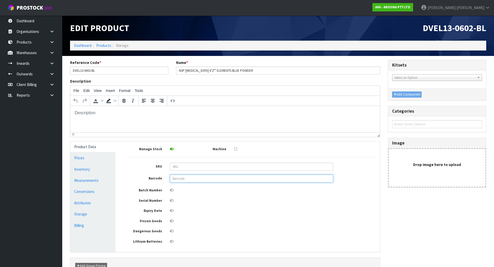
click at [224, 181] on input "text" at bounding box center [251, 179] width 163 height 8
paste input "849799044846"
type input "849799044846"
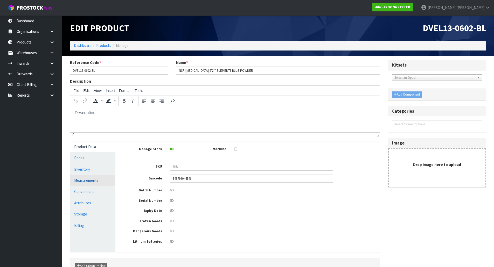
drag, startPoint x: 106, startPoint y: 179, endPoint x: 108, endPoint y: 178, distance: 2.6
click at [106, 179] on link "Measurements" at bounding box center [92, 180] width 45 height 11
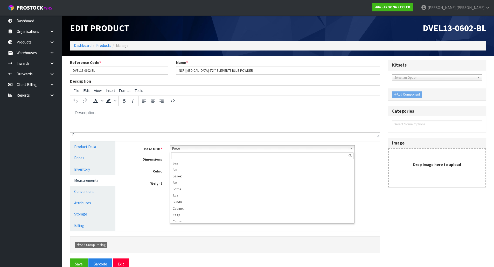
click at [187, 147] on span "Piece" at bounding box center [259, 149] width 175 height 6
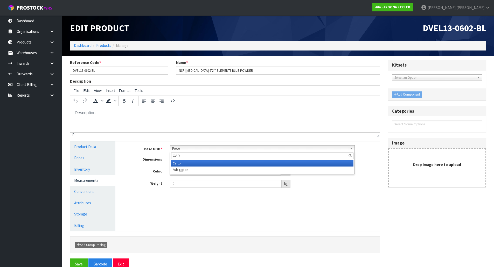
type input "CAR"
click at [178, 165] on li "Car ton" at bounding box center [262, 163] width 182 height 6
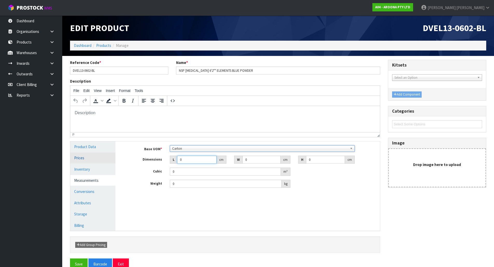
drag, startPoint x: 188, startPoint y: 158, endPoint x: 104, endPoint y: 163, distance: 83.8
click at [104, 163] on div "Product Data Prices Inventory Measurements Conversions Attributes Storage Billi…" at bounding box center [224, 185] width 317 height 89
type input "2"
type input "0.000001"
type input "209"
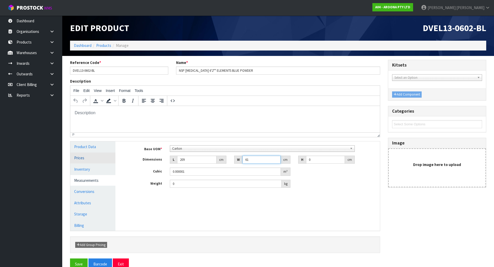
type input "61"
type input "1"
type input "0.012749"
type input "10"
type input "0.12749"
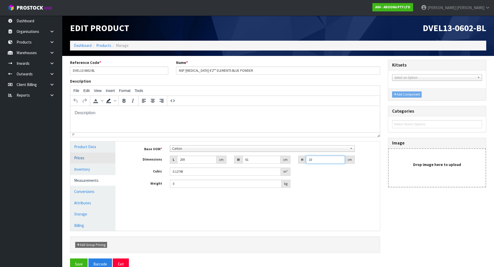
type input "10"
type input "7"
click at [70, 259] on button "Save" at bounding box center [79, 264] width 18 height 11
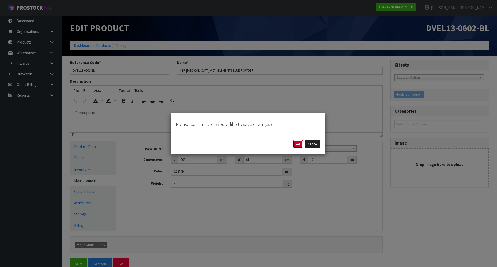
click at [297, 145] on button "Yes" at bounding box center [298, 144] width 10 height 8
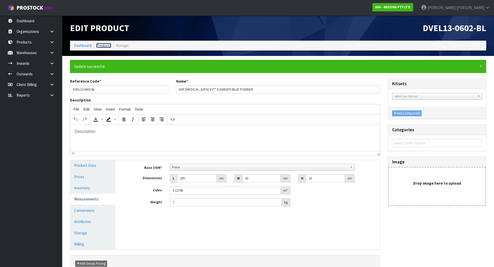
click at [102, 47] on link "Products" at bounding box center [103, 45] width 15 height 5
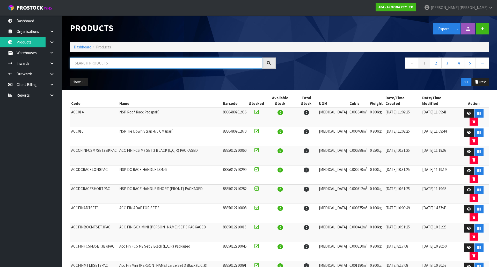
click at [89, 62] on input "text" at bounding box center [166, 63] width 192 height 11
paste input "TDEL13"
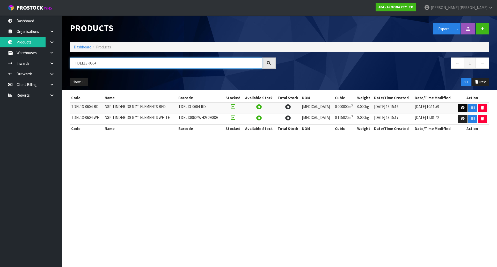
type input "TDEL13-0604"
click at [461, 109] on icon at bounding box center [463, 107] width 4 height 3
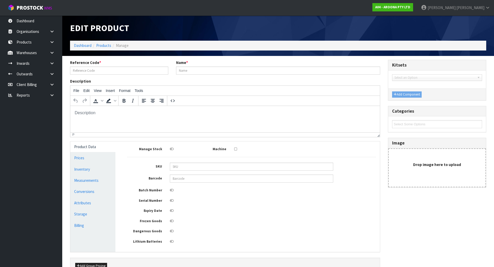
type input "TDEL13-0604-RD"
type input "NSP TINDER-D8 6'4"" ELEMENTS RED"
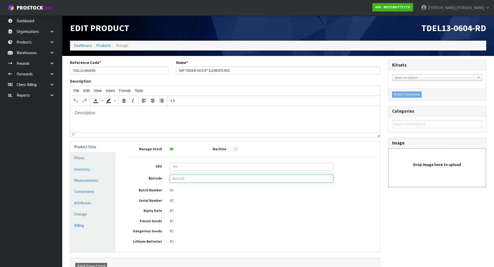
click at [233, 181] on input "text" at bounding box center [251, 179] width 163 height 8
paste input "849799044921"
type input "849799044921"
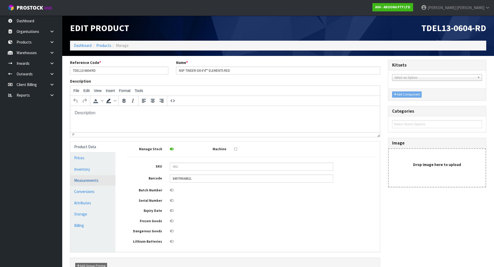
click at [93, 184] on link "Measurements" at bounding box center [92, 180] width 45 height 11
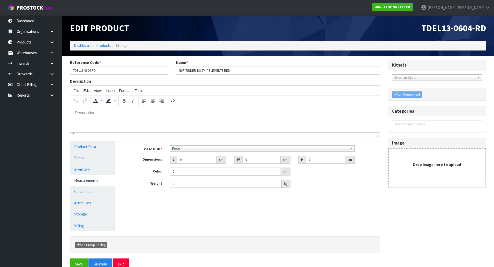
click at [178, 148] on span "Piece" at bounding box center [259, 149] width 175 height 6
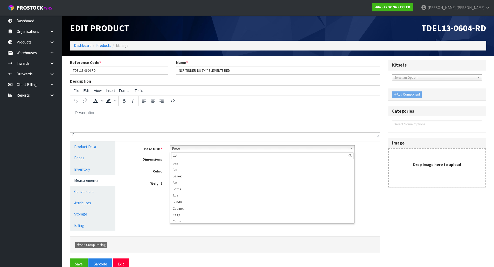
type input "CAR"
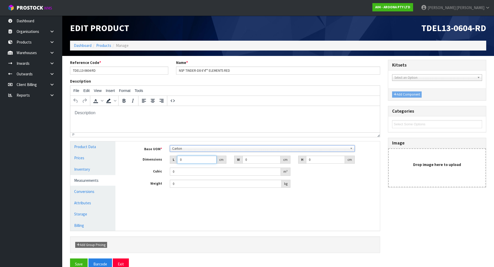
drag, startPoint x: 195, startPoint y: 161, endPoint x: 13, endPoint y: 180, distance: 182.9
click at [4, 191] on body "Toggle navigation ProStock WMS A04 - AROONA PTY LTD James Luff Logout Dashboard…" at bounding box center [247, 133] width 494 height 267
type input "2"
type input "0.000001"
type input "214"
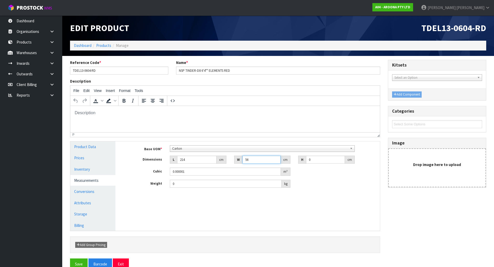
type input "56"
type input "9"
type input "0.107856"
type input "9"
type input "8"
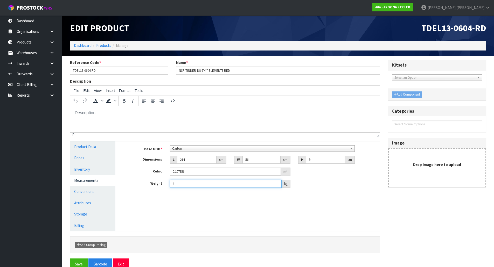
click at [70, 259] on button "Save" at bounding box center [79, 264] width 18 height 11
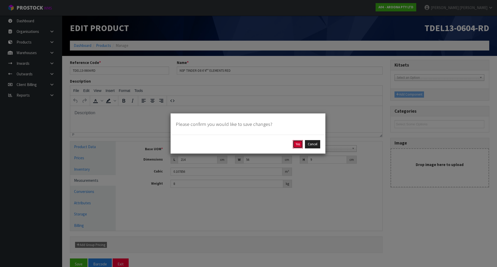
click at [299, 144] on button "Yes" at bounding box center [298, 144] width 10 height 8
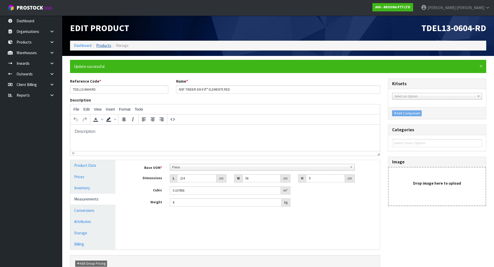
drag, startPoint x: 106, startPoint y: 49, endPoint x: 105, endPoint y: 45, distance: 4.0
click at [106, 49] on ol "Dashboard Products Manage" at bounding box center [278, 46] width 416 height 10
click at [105, 45] on link "Products" at bounding box center [103, 45] width 15 height 5
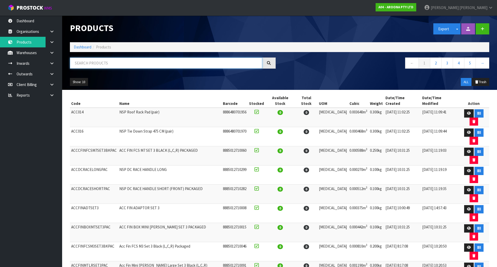
click at [127, 64] on input "text" at bounding box center [166, 63] width 192 height 11
paste input "TDEL130604"
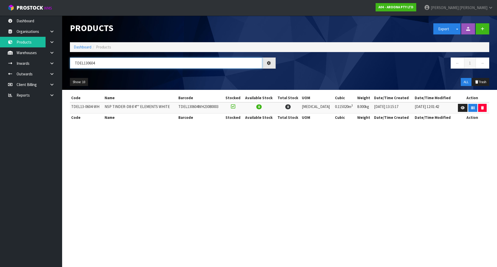
click at [87, 62] on input "TDEL130604" at bounding box center [166, 63] width 192 height 11
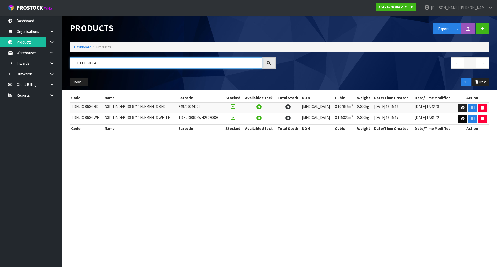
type input "TDEL13-0604"
click at [461, 120] on icon at bounding box center [463, 118] width 4 height 3
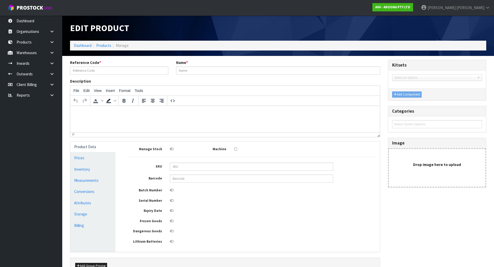
type input "TDEL13-0604-WH"
type input "NSP TINDER-D8 6'4"" ELEMENTS WHITE"
type input "TDEL130604WH23080003"
type input "213"
type input "60"
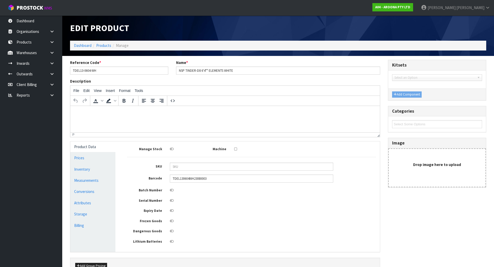
type input "9"
type input "0.11502"
type input "8"
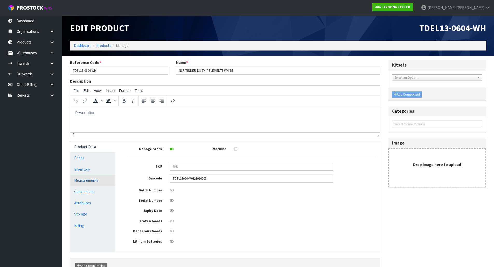
click at [88, 178] on link "Measurements" at bounding box center [92, 180] width 45 height 11
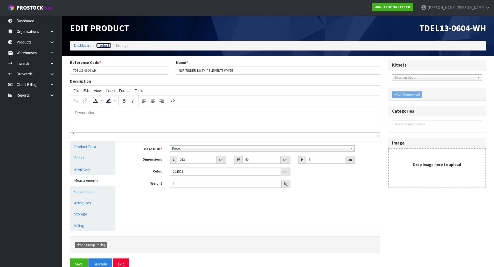
click at [106, 45] on link "Products" at bounding box center [103, 45] width 15 height 5
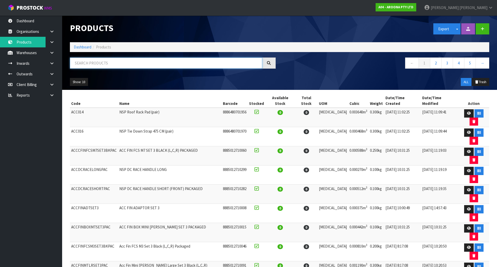
click at [84, 64] on input "text" at bounding box center [166, 63] width 192 height 11
paste input "WRCNSQ"
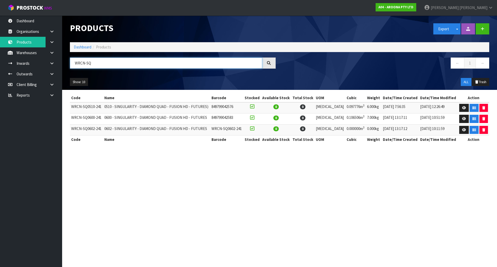
click at [109, 60] on input "WRCN-SQ" at bounding box center [166, 63] width 192 height 11
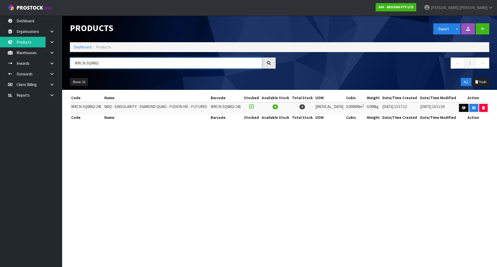
type input "WRCN-SQ0602"
drag, startPoint x: 461, startPoint y: 108, endPoint x: 456, endPoint y: 106, distance: 4.9
click at [462, 108] on icon at bounding box center [464, 107] width 4 height 3
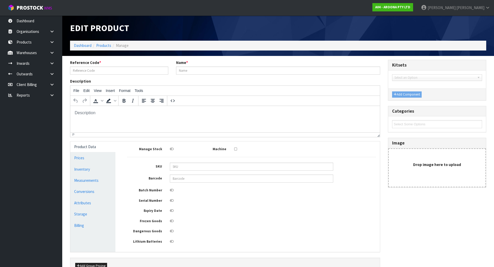
type input "WRCN-SQ0602-241"
type input "0602 - SINGULARITY - DIAMOND QUAD - FUSION HD - FUTURES"
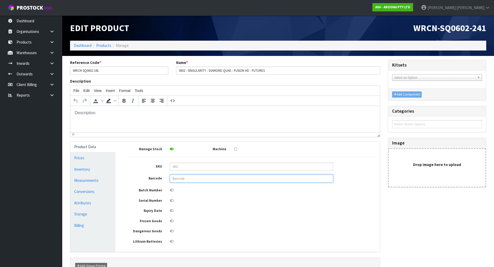
click at [189, 177] on input "text" at bounding box center [251, 179] width 163 height 8
paste input "849799042590"
type input "849799042590"
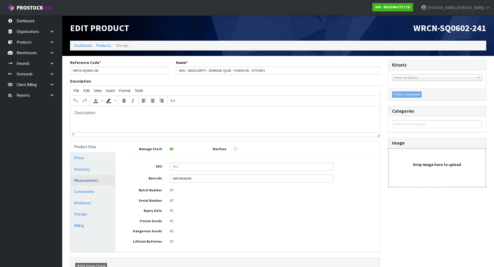
click at [99, 181] on link "Measurements" at bounding box center [92, 180] width 45 height 11
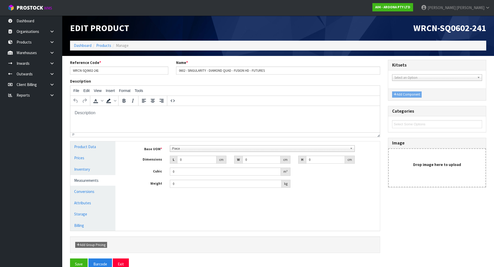
click at [196, 150] on span "Piece" at bounding box center [259, 149] width 175 height 6
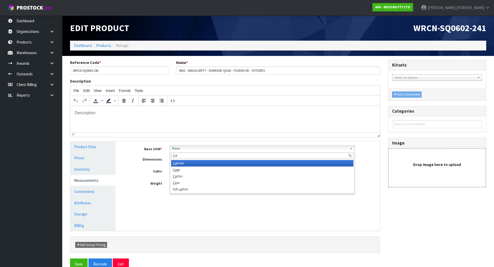
type input "CAR"
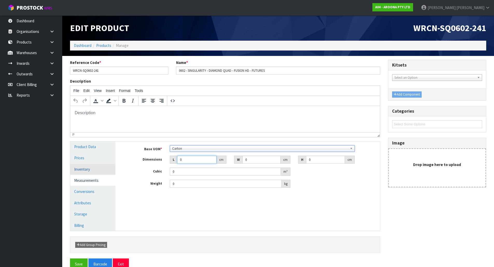
drag, startPoint x: 200, startPoint y: 156, endPoint x: 111, endPoint y: 171, distance: 89.8
click at [112, 173] on div "Product Data Prices Inventory Measurements Conversions Attributes Storage Billi…" at bounding box center [224, 185] width 317 height 89
type input "2"
type input "0.000001"
type input "204"
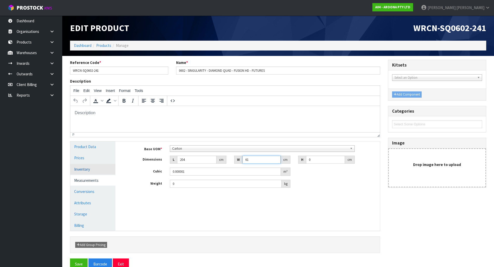
type input "61"
type input "1"
type input "0.012444"
type input "10"
type input "0.12444"
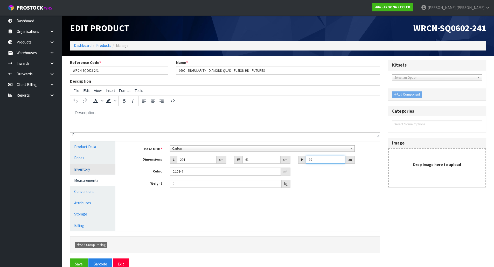
type input "10"
drag, startPoint x: 183, startPoint y: 185, endPoint x: 128, endPoint y: 187, distance: 55.2
click at [128, 187] on div "Weight 0 kg" at bounding box center [251, 184] width 256 height 8
type input "7"
click at [70, 259] on button "Save" at bounding box center [79, 264] width 18 height 11
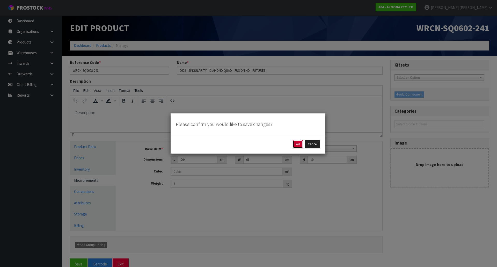
drag, startPoint x: 298, startPoint y: 144, endPoint x: 296, endPoint y: 141, distance: 3.3
click at [299, 144] on button "Yes" at bounding box center [298, 144] width 10 height 8
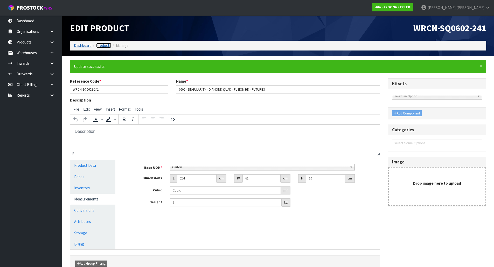
drag, startPoint x: 102, startPoint y: 44, endPoint x: 87, endPoint y: 44, distance: 15.3
click at [102, 44] on link "Products" at bounding box center [103, 45] width 15 height 5
type input "0"
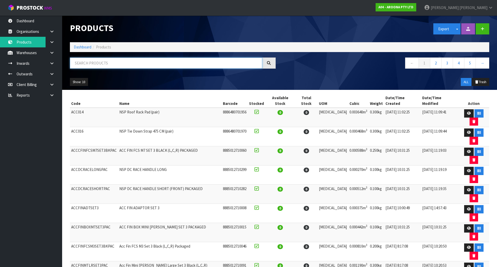
click at [121, 60] on input "text" at bounding box center [166, 63] width 192 height 11
paste input "DVEL13"
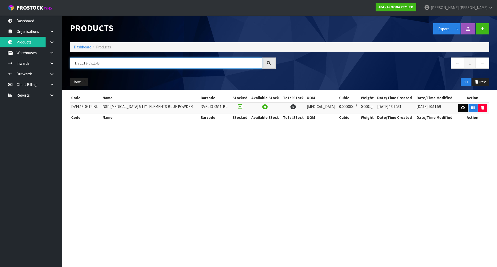
type input "DVEL13-0511-B"
drag, startPoint x: 460, startPoint y: 107, endPoint x: 438, endPoint y: 105, distance: 22.8
click at [461, 107] on icon at bounding box center [463, 107] width 4 height 3
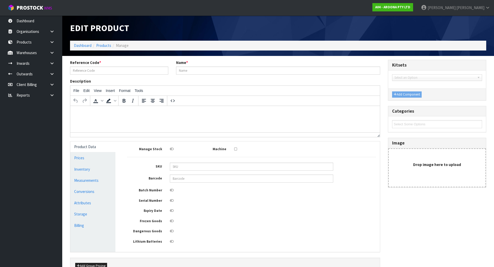
type input "DVEL13-0511-BL"
type input "NSP DOUBLE VISION 5'11"" ELEMENTS BLUE POWDER"
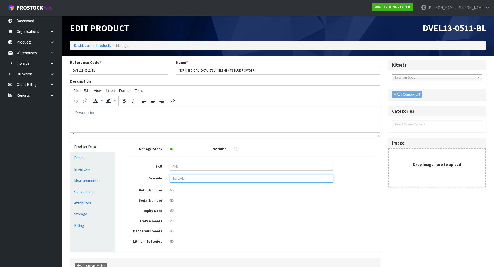
click at [207, 180] on input "text" at bounding box center [251, 179] width 163 height 8
paste input "849799044839"
type input "849799044839"
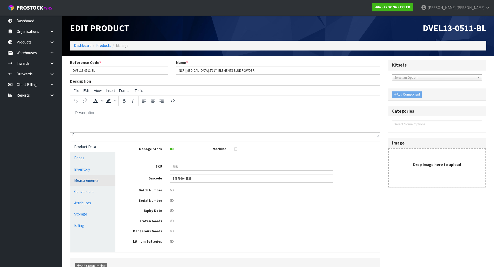
click at [96, 177] on link "Measurements" at bounding box center [92, 180] width 45 height 11
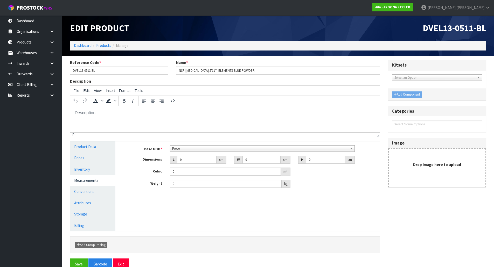
click at [189, 151] on span "Piece" at bounding box center [259, 149] width 175 height 6
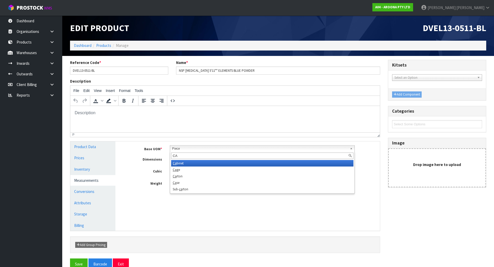
type input "CAR"
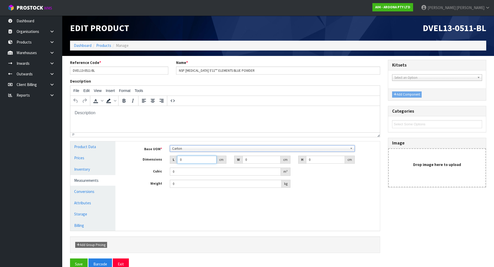
drag, startPoint x: 192, startPoint y: 160, endPoint x: 123, endPoint y: 180, distance: 72.7
click at [116, 179] on div "Product Data Prices Inventory Measurements Conversions Attributes Storage Billi…" at bounding box center [224, 185] width 317 height 89
type input "2"
type input "0.000001"
type input "201"
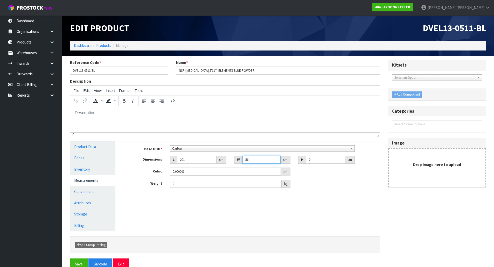
type input "56"
type input "9"
type input "0.101304"
type input "9"
type input "7"
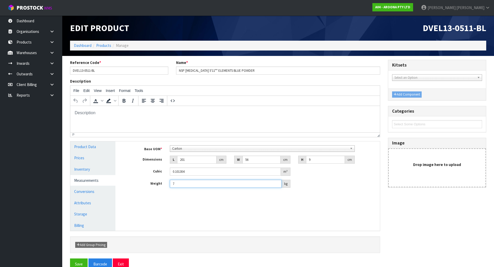
click at [70, 259] on button "Save" at bounding box center [79, 264] width 18 height 11
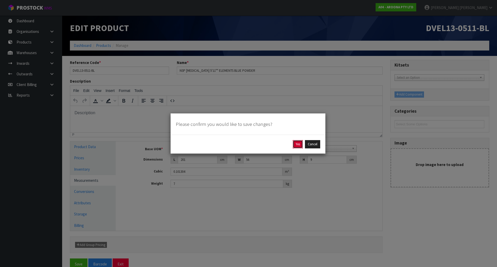
click at [301, 144] on button "Yes" at bounding box center [298, 144] width 10 height 8
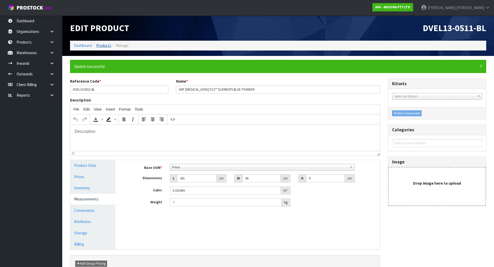
click at [106, 43] on ol "Dashboard Products Manage" at bounding box center [278, 46] width 416 height 10
click at [104, 43] on link "Products" at bounding box center [103, 45] width 15 height 5
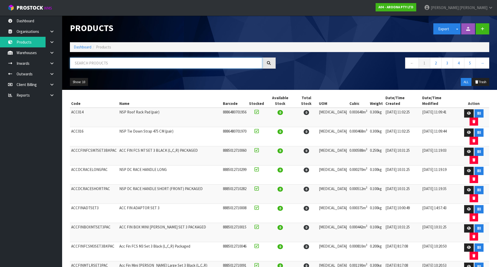
click at [94, 64] on input "text" at bounding box center [166, 63] width 192 height 11
paste input "TPFHGP"
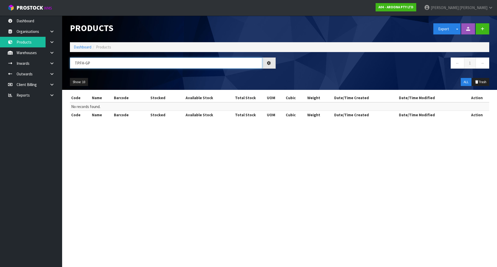
click at [94, 64] on input "TPFH-GP" at bounding box center [166, 63] width 192 height 11
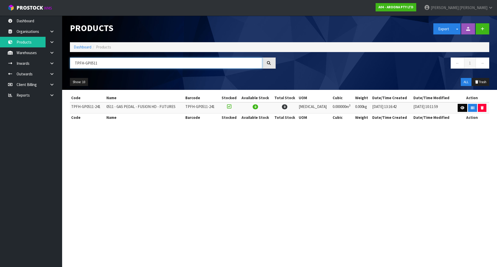
type input "TPFH-GP0511"
click at [458, 106] on link at bounding box center [463, 108] width 10 height 8
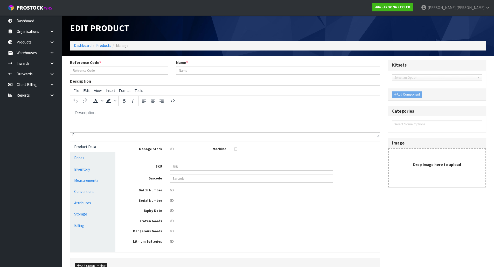
type input "TPFH-GP0511-241"
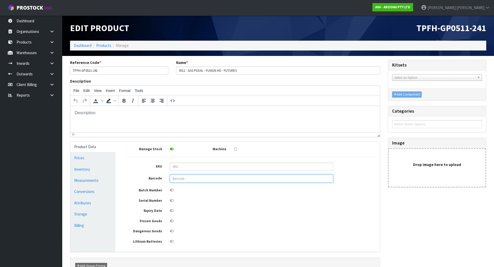
click at [182, 179] on input "text" at bounding box center [251, 179] width 163 height 8
paste input "849799044105"
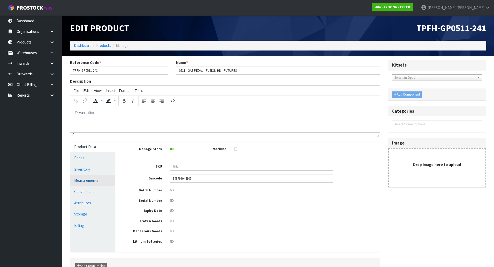
drag, startPoint x: 88, startPoint y: 184, endPoint x: 111, endPoint y: 182, distance: 22.9
click at [88, 184] on link "Measurements" at bounding box center [92, 180] width 45 height 11
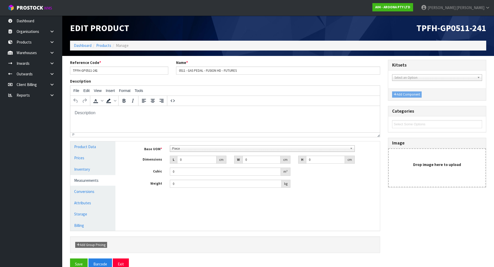
click at [184, 149] on span "Piece" at bounding box center [259, 149] width 175 height 6
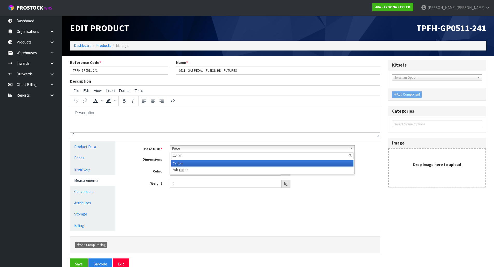
click at [182, 162] on li "Cart on" at bounding box center [262, 163] width 182 height 6
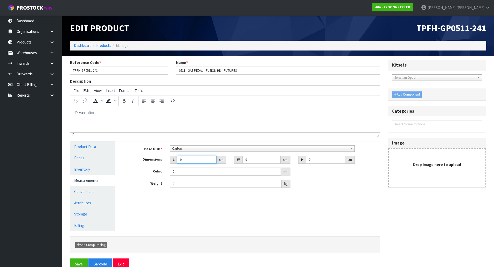
drag, startPoint x: 187, startPoint y: 159, endPoint x: 150, endPoint y: 172, distance: 38.8
click at [150, 172] on div "Base UOM * Bag Bar Basket Bin Bottle Box Bundle Cabinet Cage Carton Case Coil C…" at bounding box center [251, 166] width 249 height 43
click at [70, 259] on button "Save" at bounding box center [79, 264] width 18 height 11
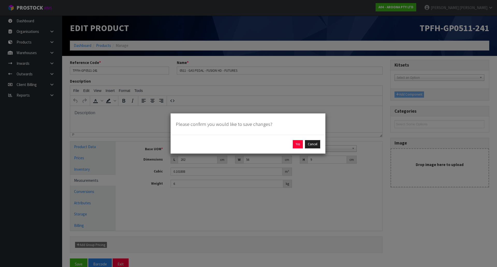
click at [295, 140] on div "Yes Cancel" at bounding box center [248, 144] width 155 height 19
click at [295, 142] on button "Yes" at bounding box center [298, 144] width 10 height 8
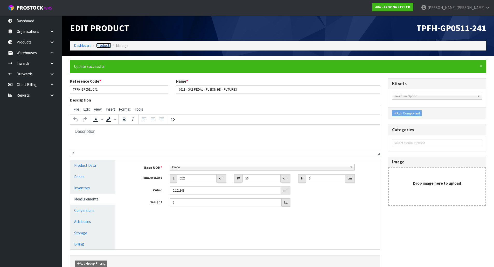
click at [106, 47] on link "Products" at bounding box center [103, 45] width 15 height 5
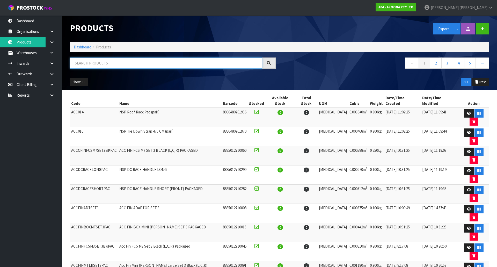
click at [123, 59] on input "text" at bounding box center [166, 63] width 192 height 11
paste input "TPFHGP"
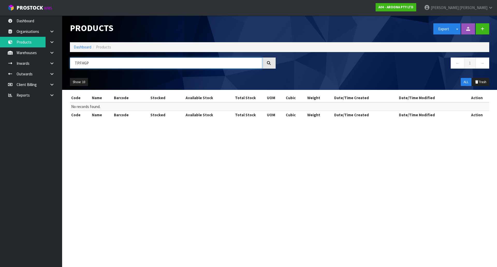
click at [84, 62] on input "TPFHGP" at bounding box center [166, 63] width 192 height 11
click at [152, 64] on input "TPFH-GP" at bounding box center [166, 63] width 192 height 11
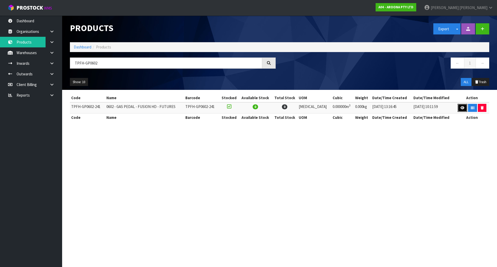
click at [464, 108] on link at bounding box center [463, 108] width 10 height 8
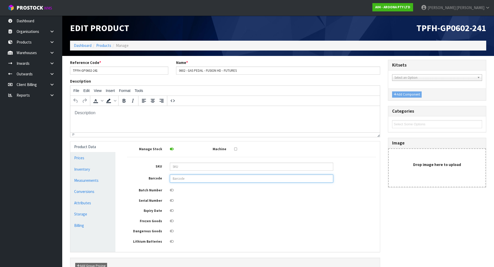
click at [192, 180] on input "text" at bounding box center [251, 179] width 163 height 8
paste input "849799044075"
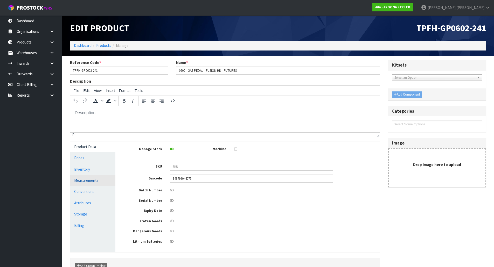
drag, startPoint x: 100, startPoint y: 180, endPoint x: 119, endPoint y: 175, distance: 19.5
click at [101, 180] on link "Measurements" at bounding box center [92, 180] width 45 height 11
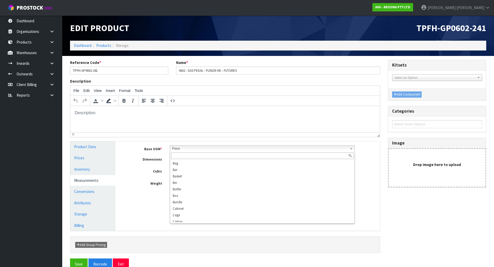
click at [194, 149] on span "Piece" at bounding box center [259, 149] width 175 height 6
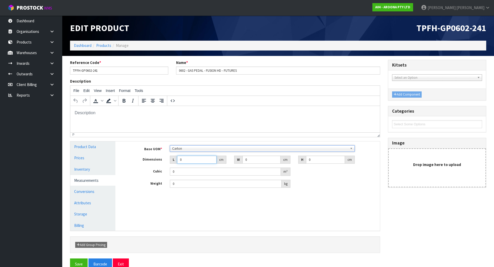
click at [194, 159] on input "0" at bounding box center [196, 160] width 39 height 8
click at [70, 259] on button "Save" at bounding box center [79, 264] width 18 height 11
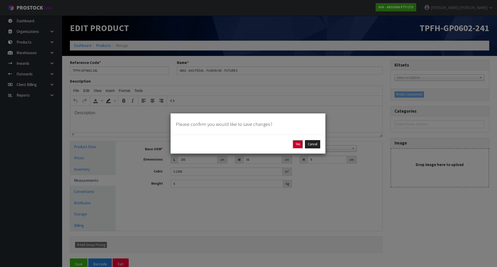
click at [298, 144] on button "Yes" at bounding box center [298, 144] width 10 height 8
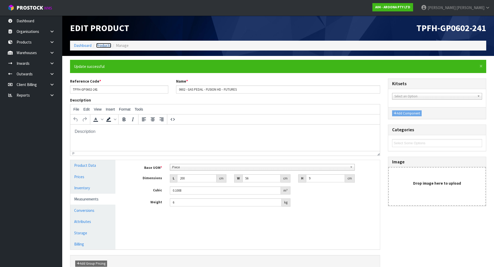
click at [101, 46] on link "Products" at bounding box center [103, 45] width 15 height 5
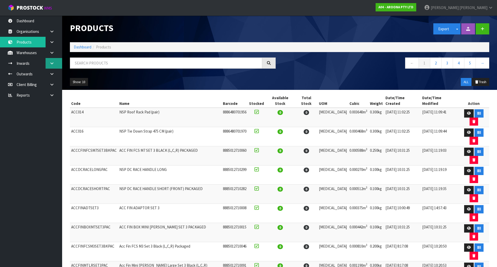
click at [51, 66] on link at bounding box center [54, 63] width 17 height 11
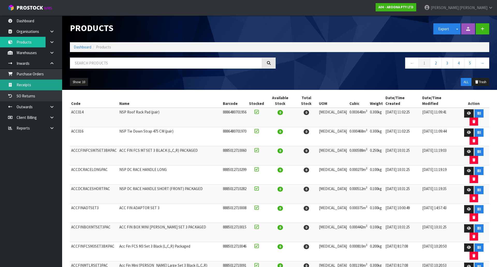
click at [43, 81] on link "Receipts" at bounding box center [31, 85] width 62 height 11
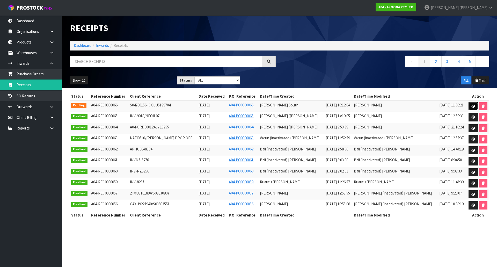
click at [469, 110] on link at bounding box center [474, 106] width 10 height 8
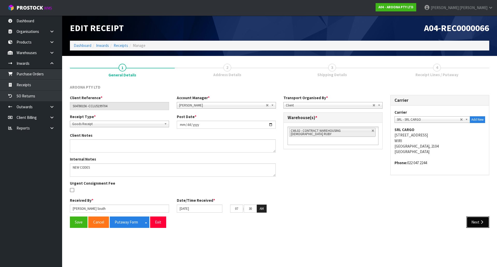
click at [478, 221] on button "Next" at bounding box center [478, 222] width 23 height 11
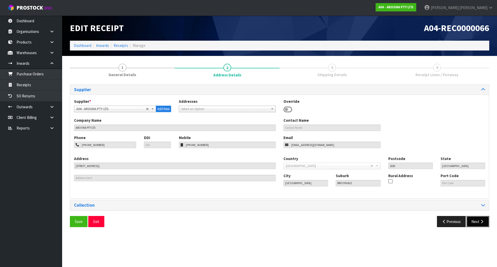
click at [480, 222] on button "Next" at bounding box center [478, 221] width 23 height 11
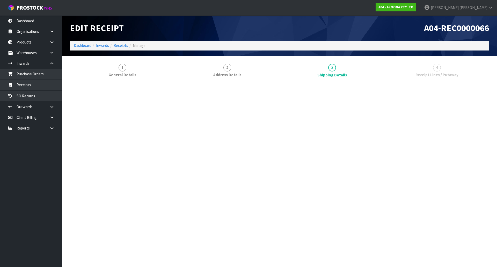
click at [480, 222] on section "Edit Receipt A04-REC0000066 Dashboard Inwards Receipts Manage 1 General Details…" at bounding box center [248, 133] width 497 height 267
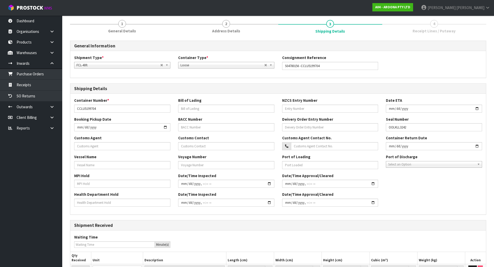
scroll to position [94, 0]
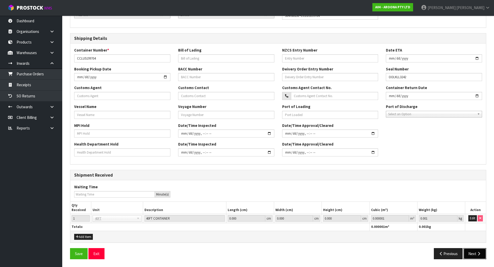
click at [476, 258] on button "Next" at bounding box center [474, 253] width 23 height 11
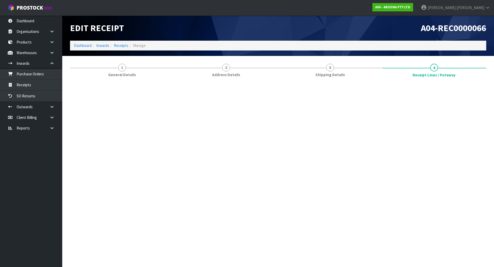
scroll to position [0, 0]
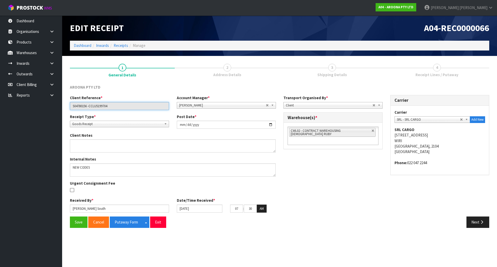
click at [95, 108] on input "S04780156 -CCLU5199704" at bounding box center [119, 106] width 99 height 8
click at [30, 41] on link "Products" at bounding box center [31, 42] width 62 height 11
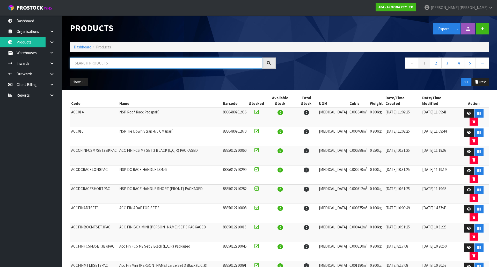
click at [111, 60] on input "text" at bounding box center [166, 63] width 192 height 11
paste input "WAT"
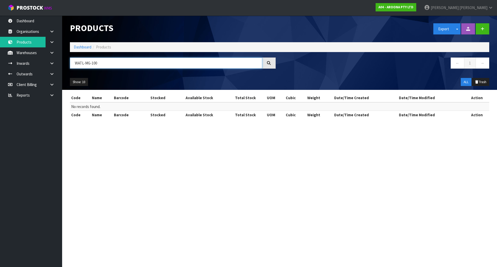
click at [92, 62] on input "WATL-MG-100" at bounding box center [166, 63] width 192 height 11
click at [96, 61] on input "WATL-MG100" at bounding box center [166, 63] width 192 height 11
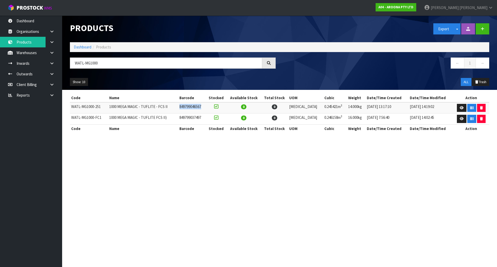
drag, startPoint x: 210, startPoint y: 105, endPoint x: 183, endPoint y: 106, distance: 26.4
click at [183, 107] on tr "WATL-MG1000-251 1000 MEGA MAGIC - TUFLITE - FCS II 849799046567 0 0 PCE 0.24542…" at bounding box center [280, 107] width 420 height 11
click at [131, 65] on input "WATL-MG1000" at bounding box center [166, 63] width 192 height 11
click at [201, 105] on td "849799046567" at bounding box center [192, 107] width 28 height 11
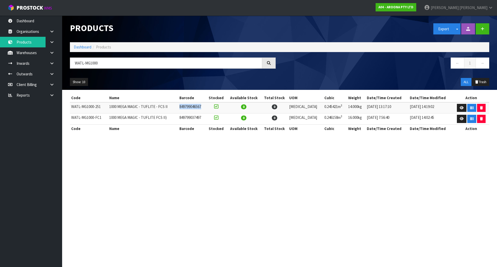
copy td "849799046567"
drag, startPoint x: 90, startPoint y: 64, endPoint x: 25, endPoint y: 61, distance: 65.1
click at [25, 61] on body "Toggle navigation ProStock WMS A04 - AROONA PTY LTD James Luff Logout Dashboard…" at bounding box center [248, 133] width 497 height 267
type input "849799046567"
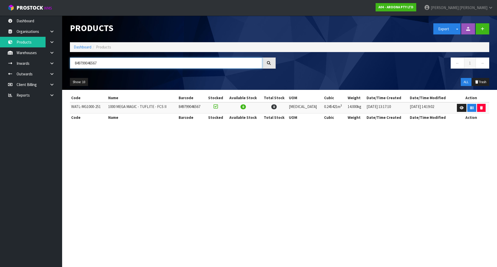
drag, startPoint x: 111, startPoint y: 60, endPoint x: -42, endPoint y: 105, distance: 159.3
click at [0, 105] on html "Toggle navigation ProStock WMS A04 - AROONA PTY LTD James Luff Logout Dashboard…" at bounding box center [248, 133] width 497 height 267
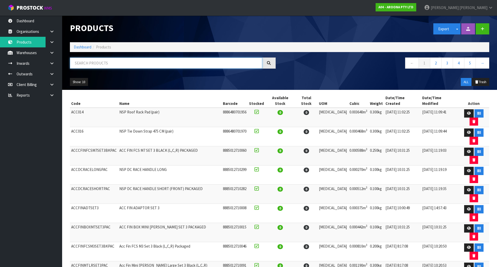
click at [113, 65] on input "text" at bounding box center [166, 63] width 192 height 11
paste input "TKTL"
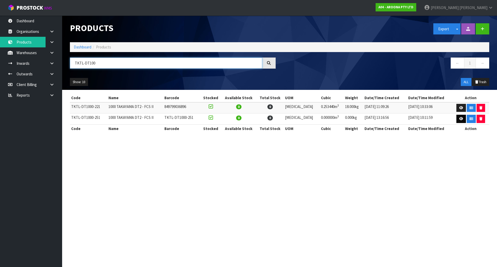
type input "TKTL-DT100"
drag, startPoint x: 459, startPoint y: 120, endPoint x: 477, endPoint y: 123, distance: 18.1
click at [460, 120] on icon at bounding box center [462, 118] width 4 height 3
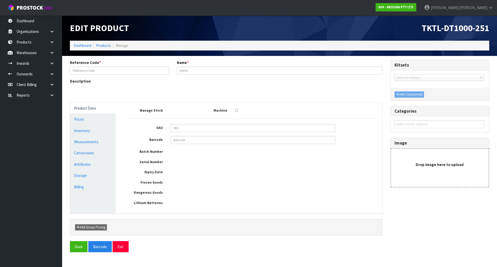
type input "TKTL-DT1000-251"
type input "1000 TAKAYAMA DT2 - FCS II"
type input "0"
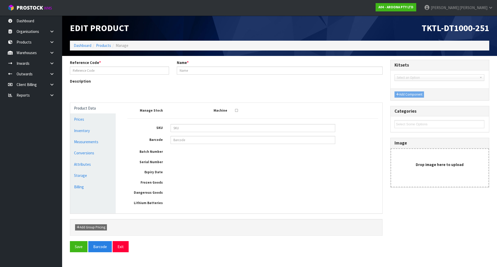
type input "0"
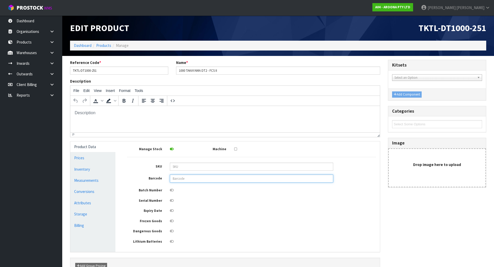
click at [181, 179] on input "text" at bounding box center [251, 179] width 163 height 8
paste input "849799047915"
type input "849799047915"
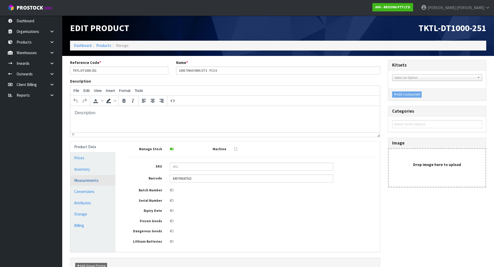
click at [91, 179] on link "Measurements" at bounding box center [92, 180] width 45 height 11
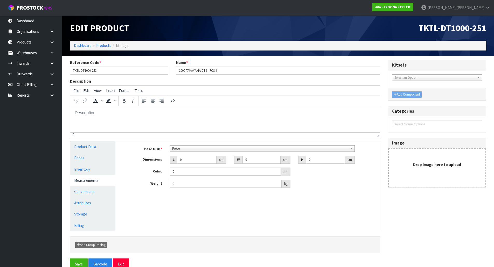
click at [192, 149] on span "Piece" at bounding box center [259, 149] width 175 height 6
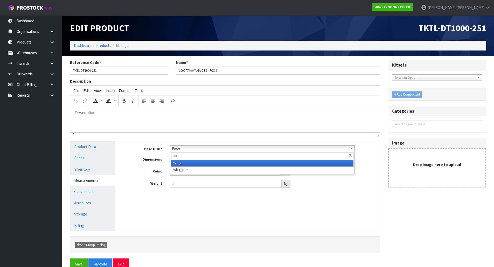
type input "car"
click at [180, 163] on li "Car ton" at bounding box center [262, 163] width 182 height 6
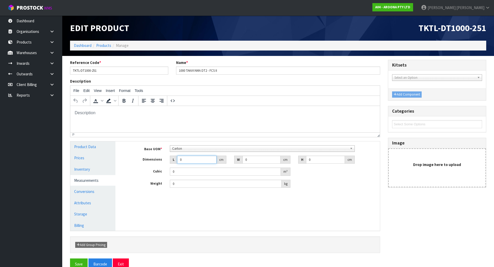
drag, startPoint x: 203, startPoint y: 160, endPoint x: 104, endPoint y: 181, distance: 101.5
click at [104, 181] on div "Product Data Prices Inventory Measurements Conversions Attributes Storage Billi…" at bounding box center [224, 185] width 317 height 89
type input "3"
type input "0.000001"
type input "324"
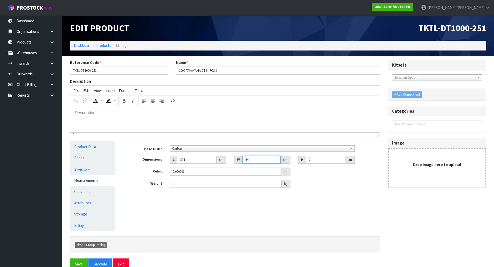
type input "64"
type input "1"
type input "0.020736"
type input "11"
type input "0.228096"
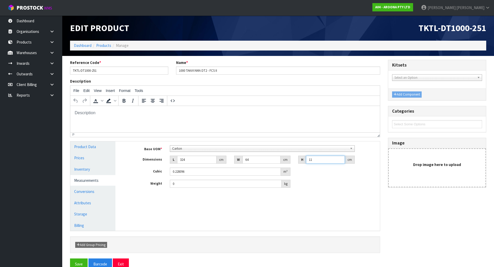
type input "11"
type input "14"
click at [70, 259] on button "Save" at bounding box center [79, 264] width 18 height 11
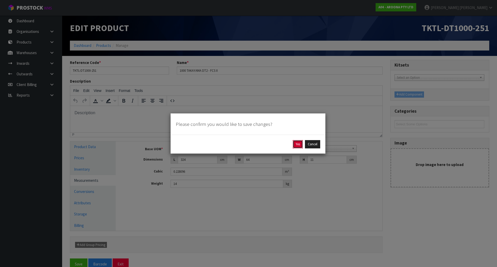
click at [295, 144] on button "Yes" at bounding box center [298, 144] width 10 height 8
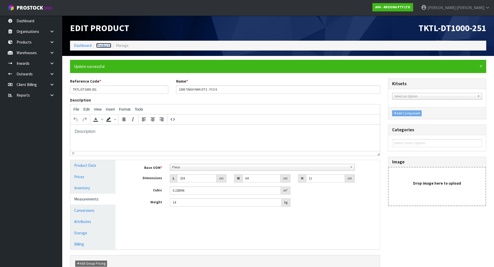
click at [104, 45] on link "Products" at bounding box center [103, 45] width 15 height 5
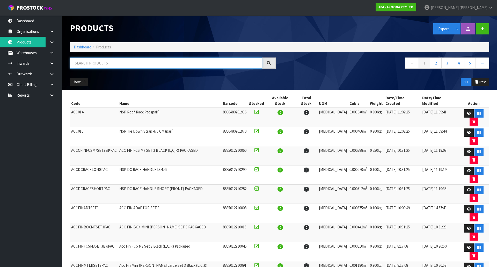
click at [119, 62] on input "text" at bounding box center [166, 63] width 192 height 11
click at [105, 64] on input "text" at bounding box center [166, 63] width 192 height 11
paste input "SLHD13"
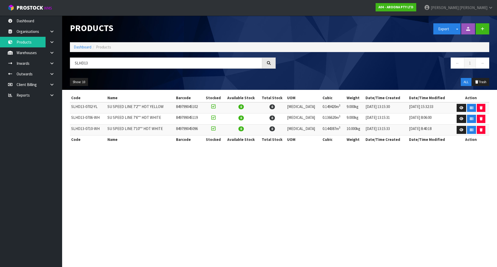
click at [75, 119] on td "SLHD13-0706-WH" at bounding box center [88, 118] width 36 height 11
copy tr "SLHD13-0706-WH"
drag, startPoint x: 136, startPoint y: 63, endPoint x: 43, endPoint y: 76, distance: 94.5
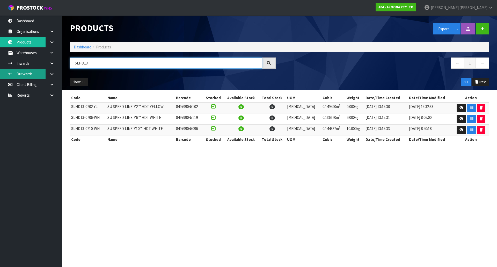
click at [43, 76] on body "Toggle navigation ProStock WMS A04 - AROONA PTY LTD James Luff Logout Dashboard…" at bounding box center [248, 133] width 497 height 267
paste input "-0706-WH"
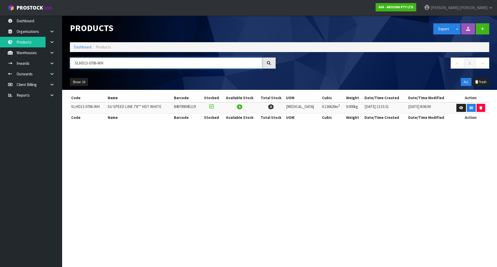
type input "SLHD13-0706-WH"
